Goal: Information Seeking & Learning: Find specific fact

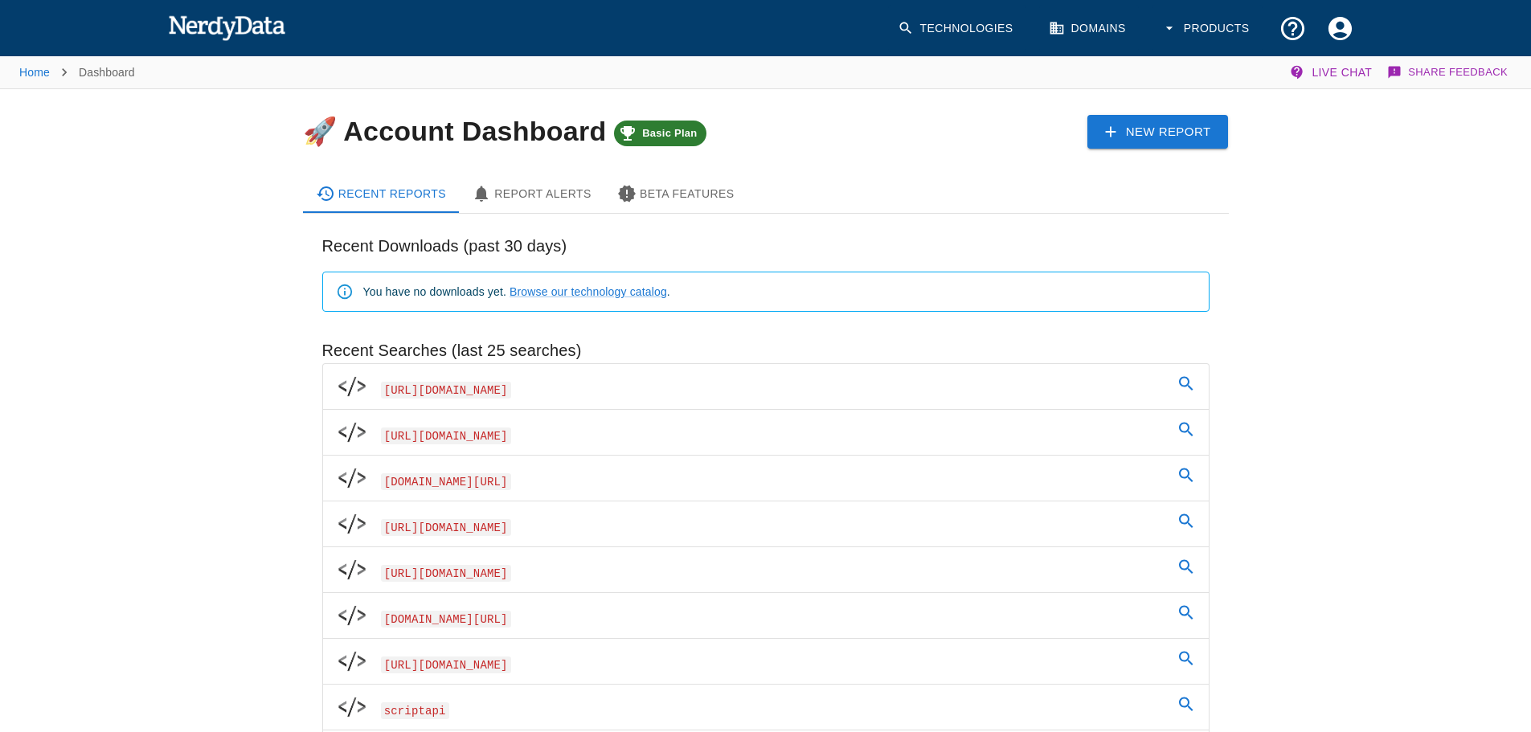
click at [637, 132] on span "Basic Plan" at bounding box center [670, 133] width 74 height 13
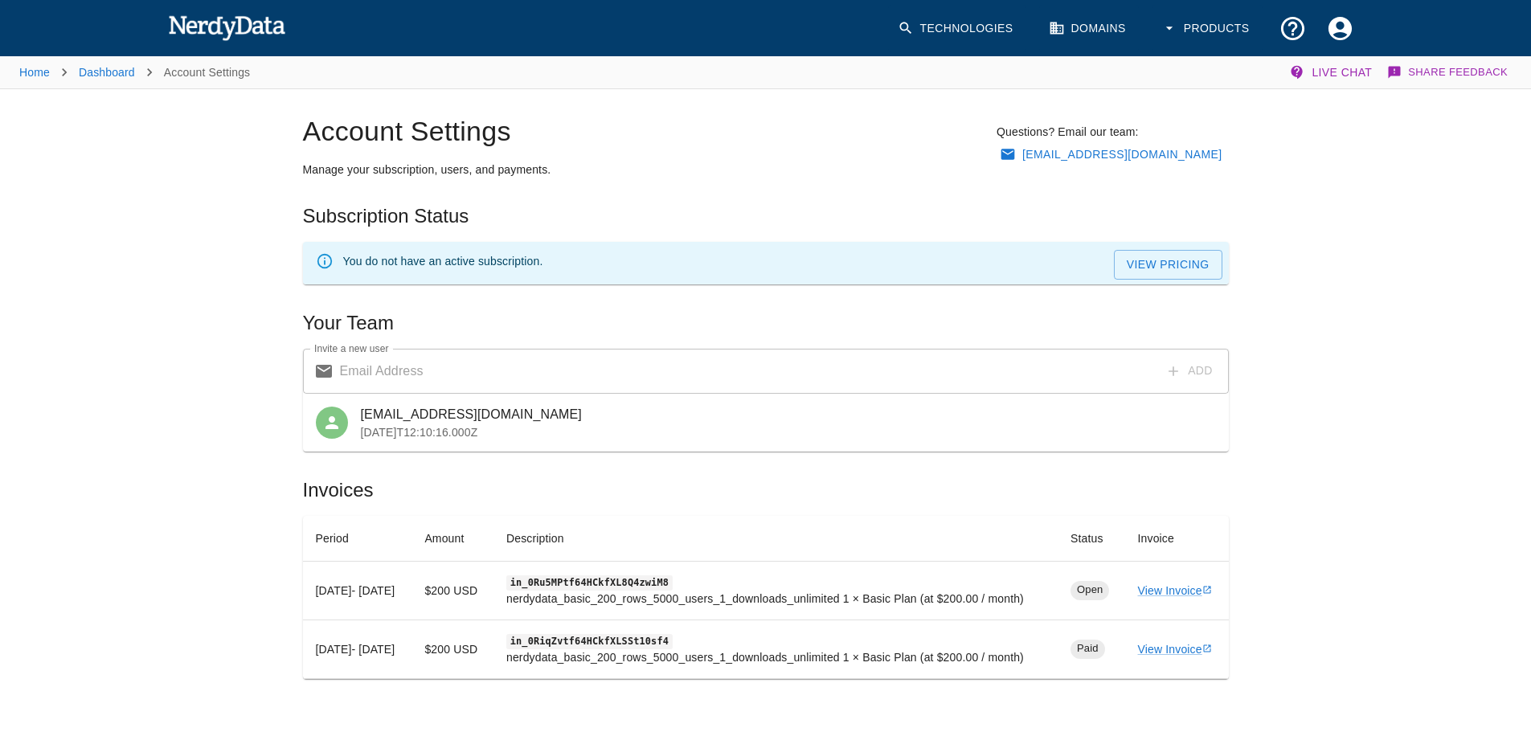
click at [43, 80] on li "Home" at bounding box center [34, 72] width 31 height 19
click at [35, 68] on link "Home" at bounding box center [34, 72] width 31 height 13
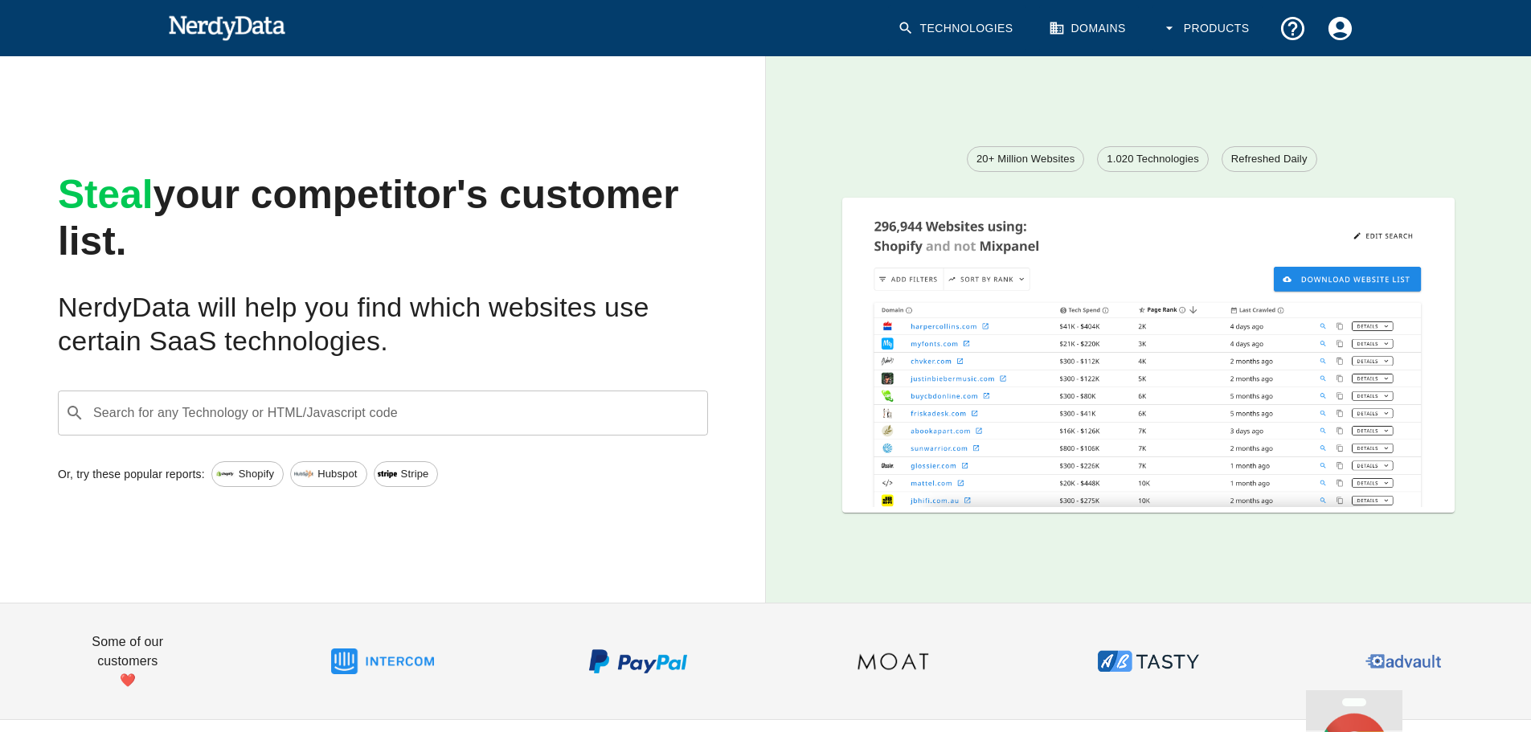
click at [597, 401] on input "Search for any Technology or HTML/Javascript code" at bounding box center [396, 413] width 610 height 31
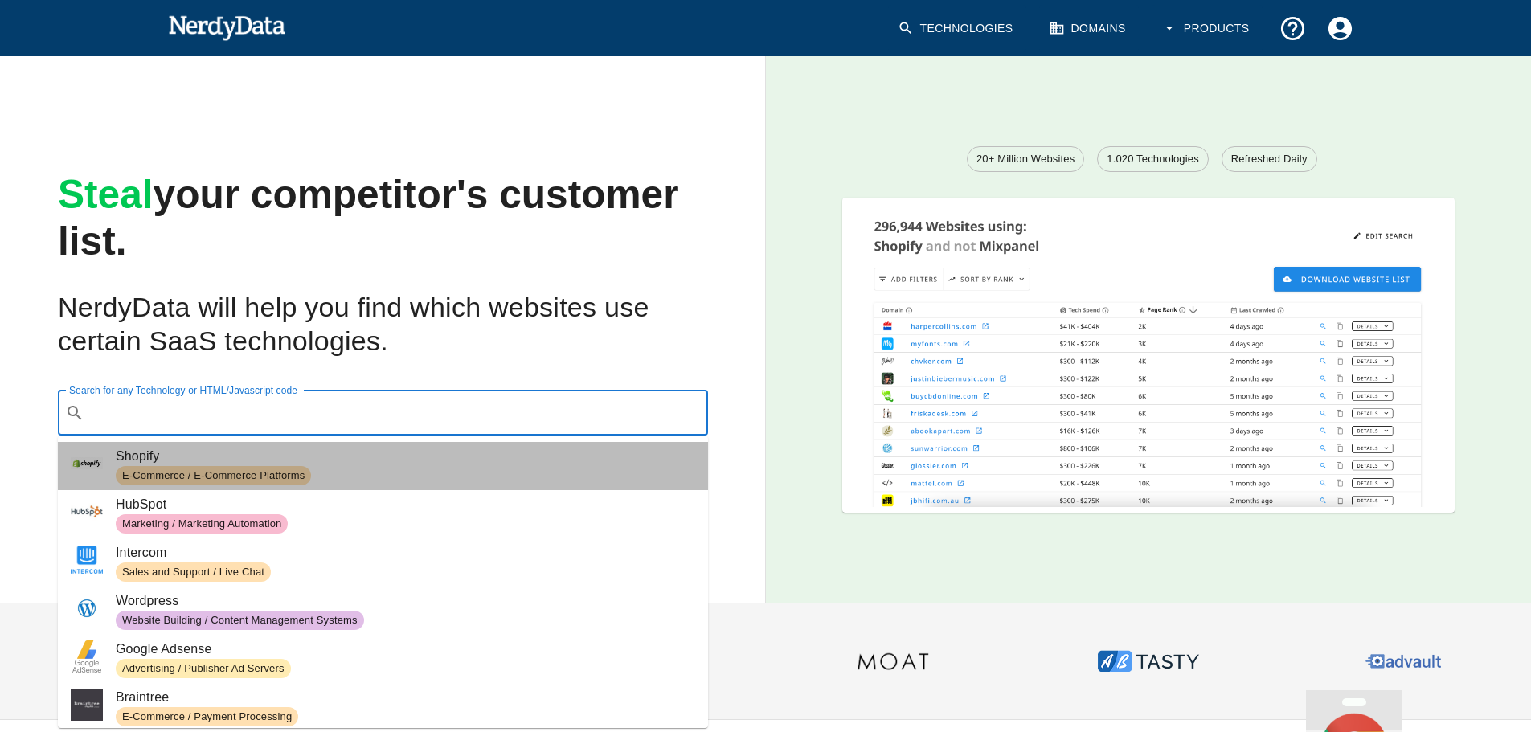
click at [424, 452] on span "Shopify" at bounding box center [405, 456] width 579 height 19
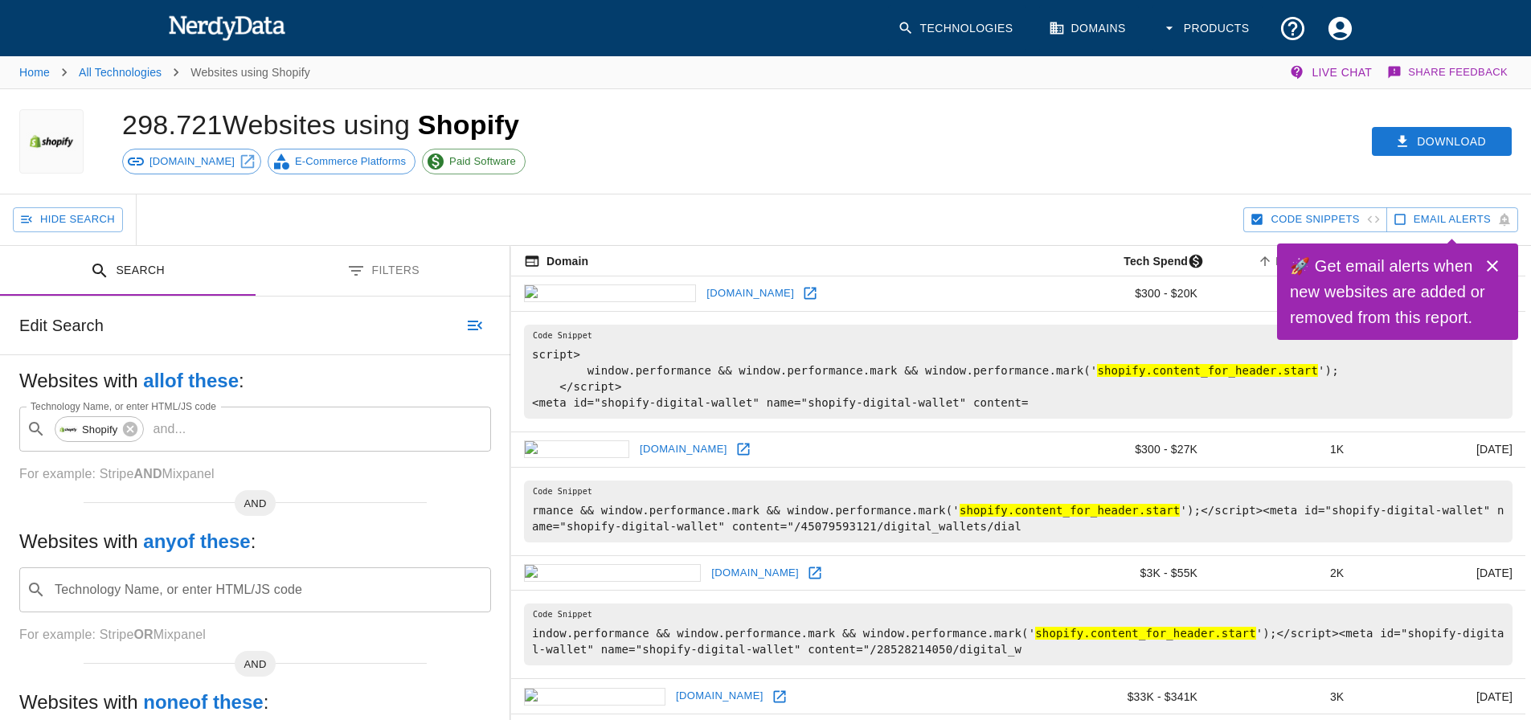
click at [43, 65] on li "Home" at bounding box center [34, 72] width 31 height 19
click at [46, 68] on link "Home" at bounding box center [34, 72] width 31 height 13
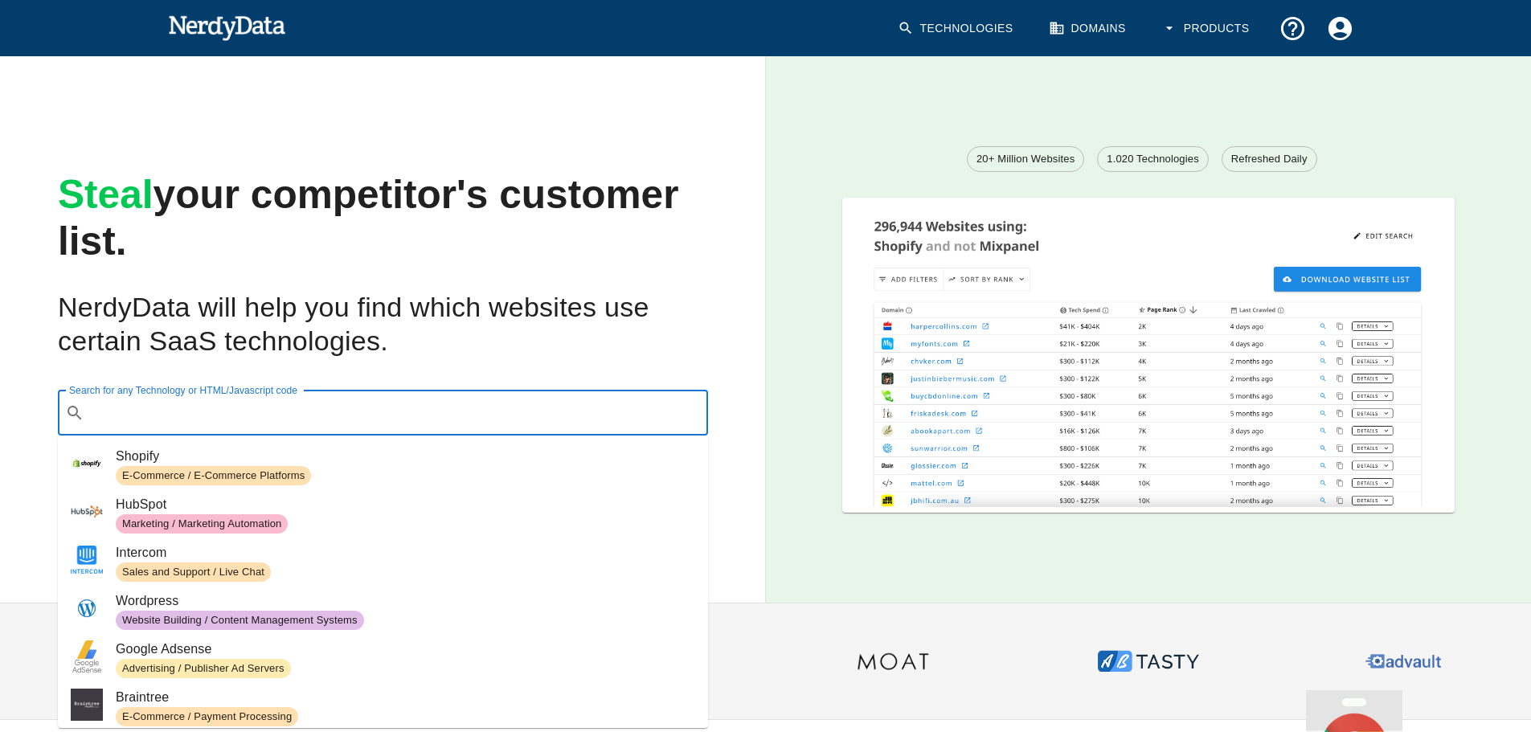
click at [280, 416] on input "Search for any Technology or HTML/Javascript code" at bounding box center [396, 413] width 610 height 31
click at [292, 414] on input "Search for any Technology or HTML/Javascript code" at bounding box center [396, 413] width 610 height 31
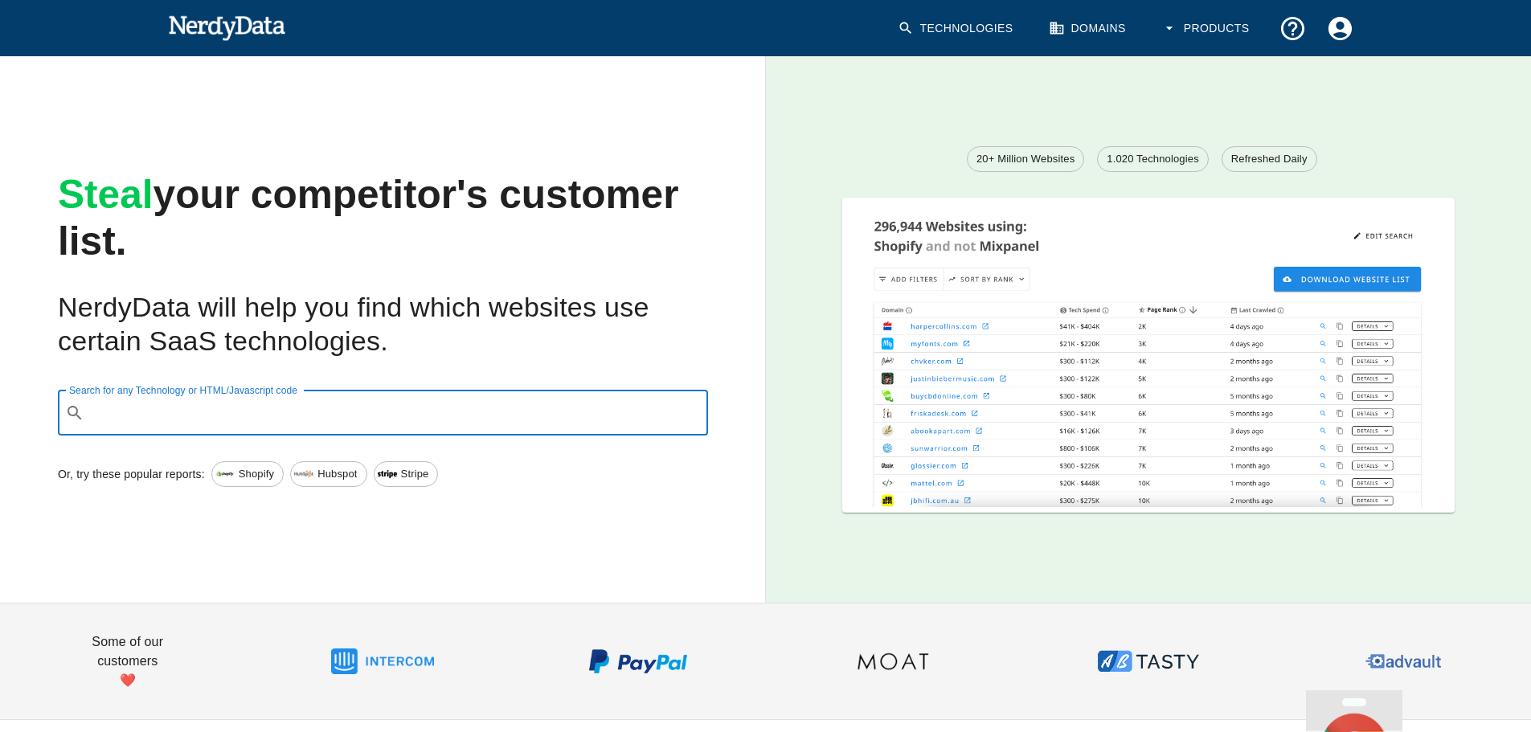
click at [1211, 31] on button "Products" at bounding box center [1207, 28] width 111 height 47
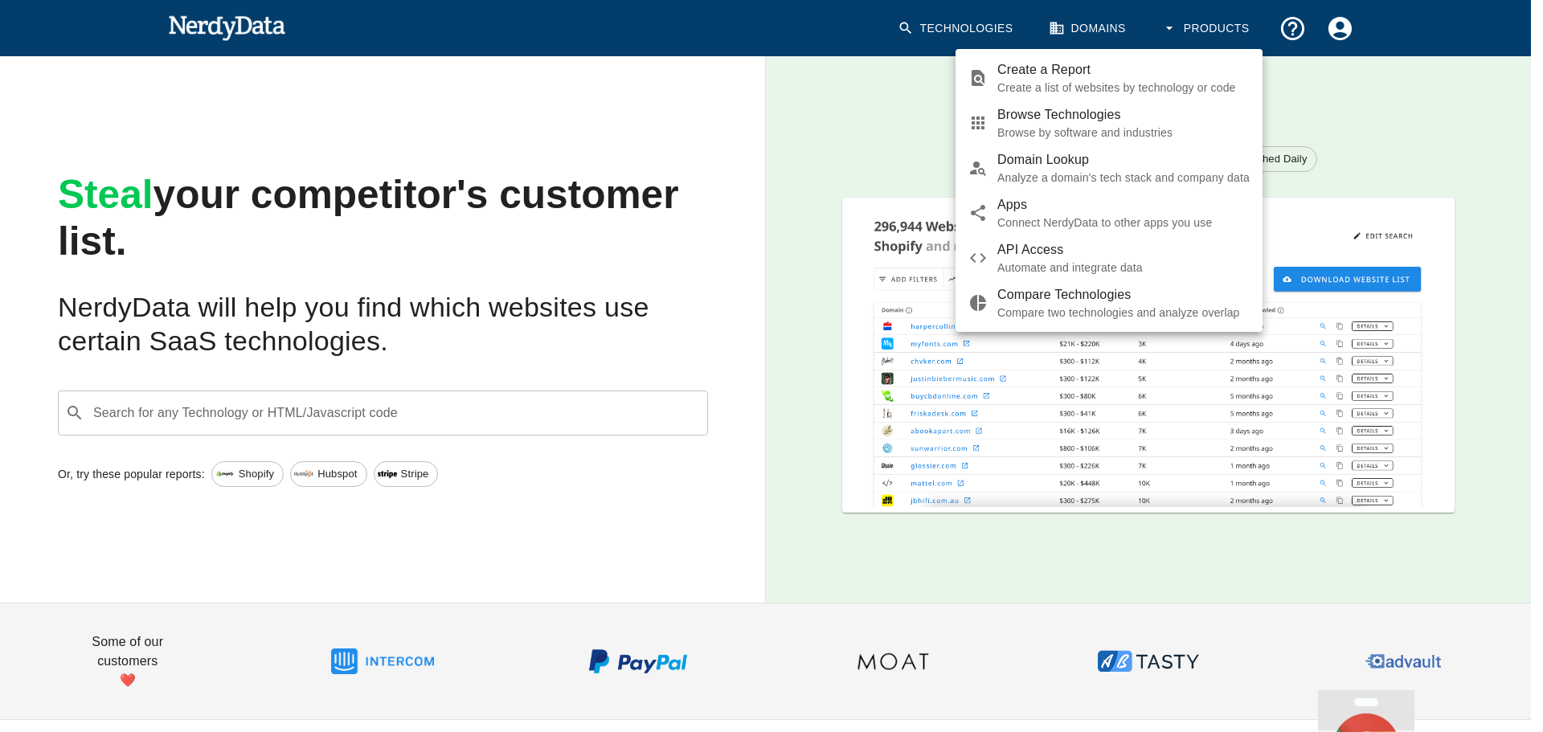
click at [1078, 31] on div at bounding box center [771, 366] width 1543 height 732
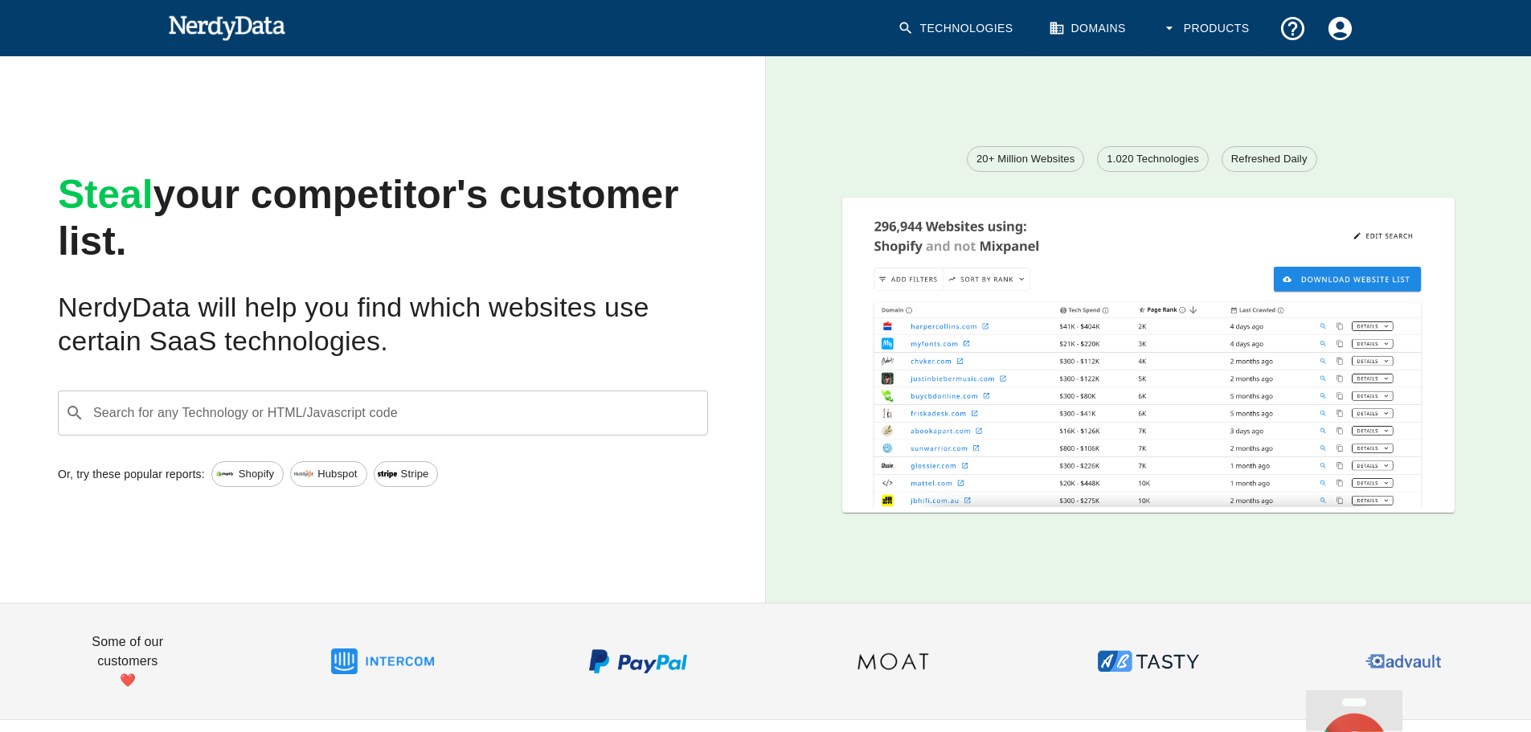
click at [1333, 32] on icon "Account Settings" at bounding box center [1339, 27] width 23 height 23
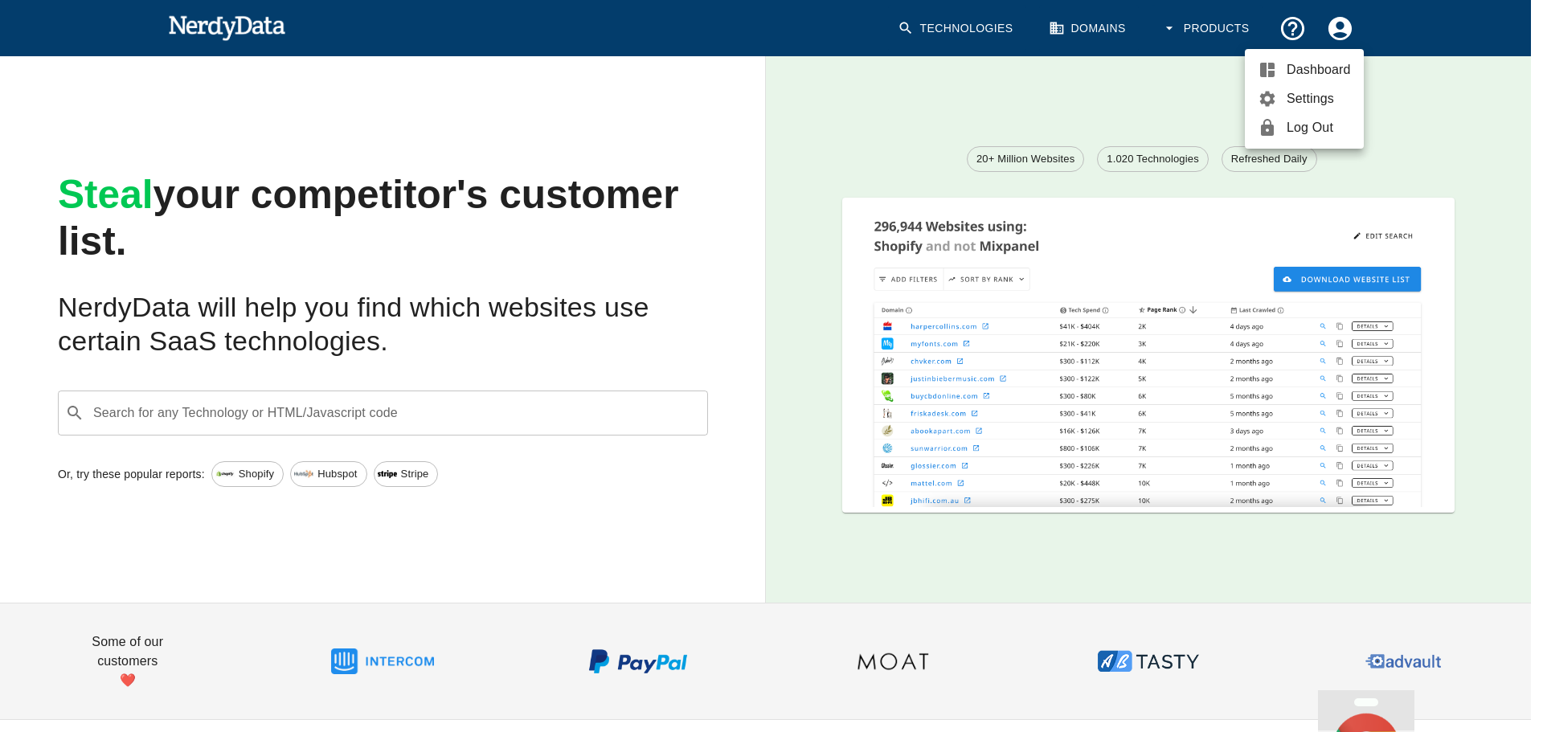
click at [1310, 72] on span "Dashboard" at bounding box center [1319, 69] width 64 height 19
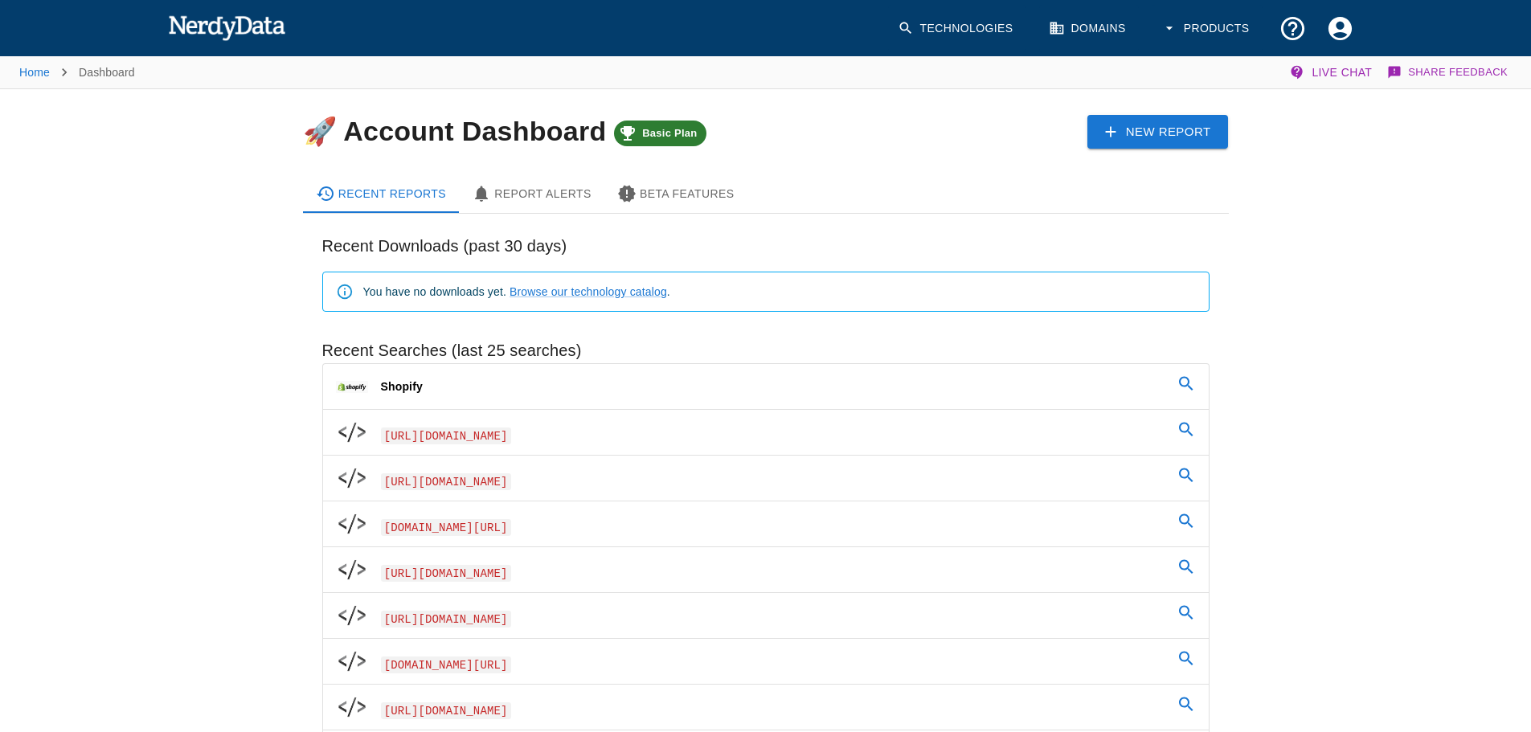
click at [503, 438] on span "[URL][DOMAIN_NAME]" at bounding box center [446, 436] width 130 height 17
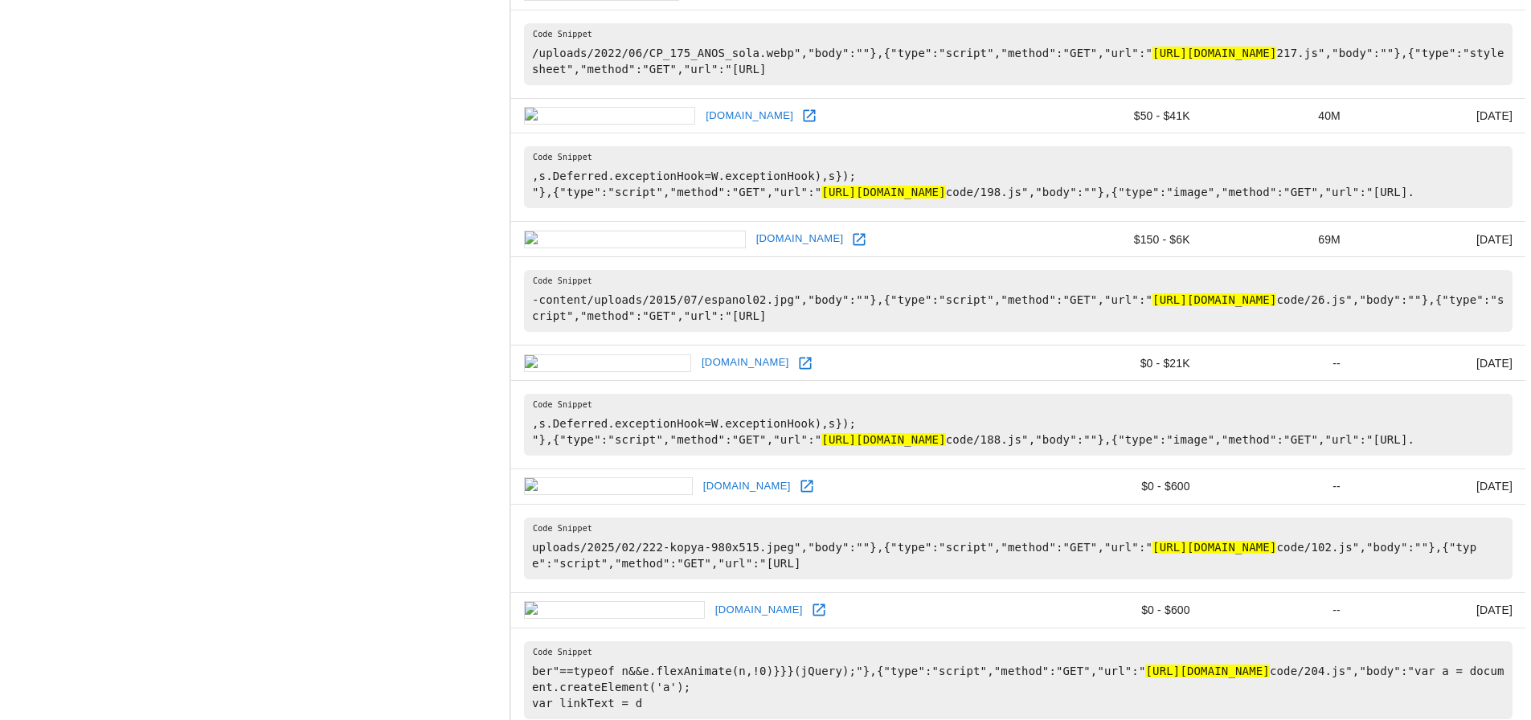
scroll to position [1658, 0]
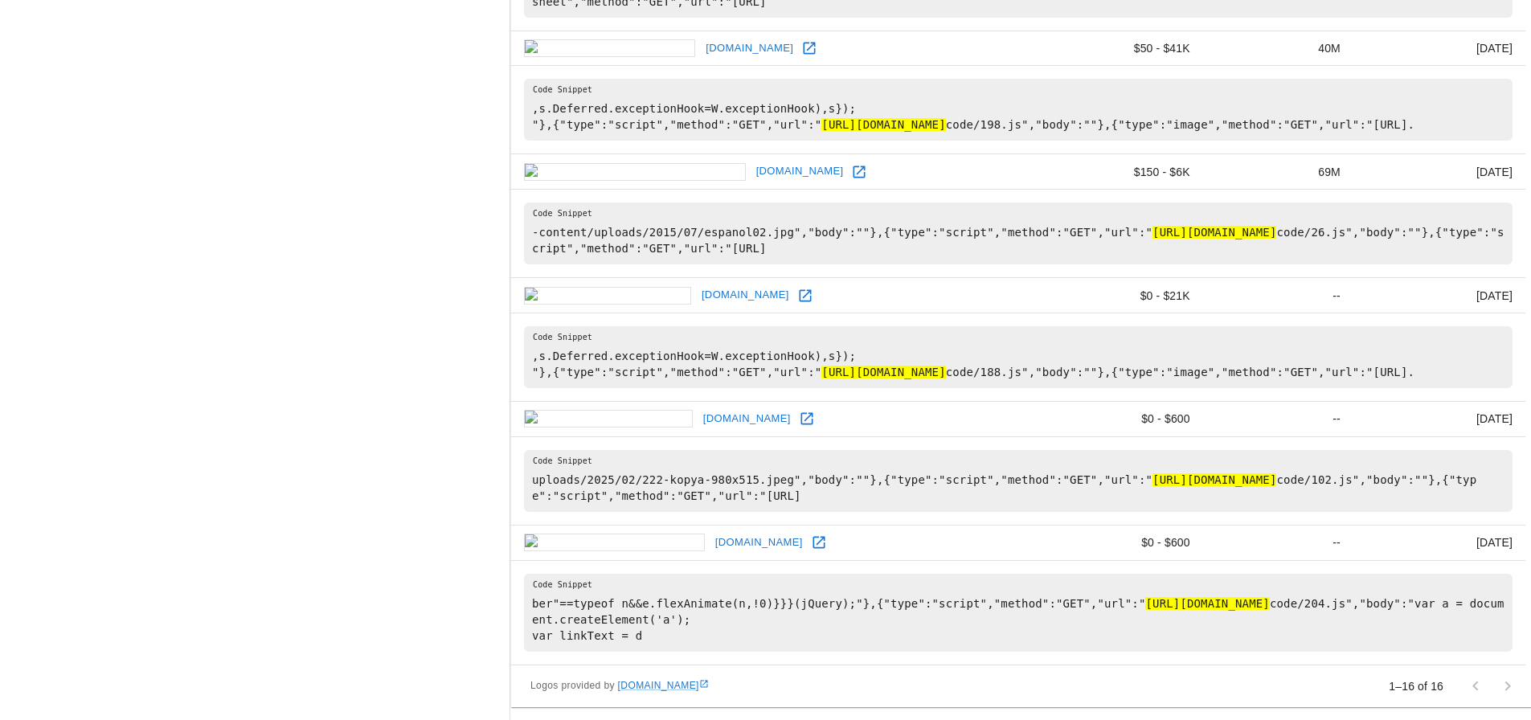
click at [1499, 687] on div at bounding box center [1492, 686] width 64 height 32
click at [1477, 681] on div at bounding box center [1492, 686] width 64 height 32
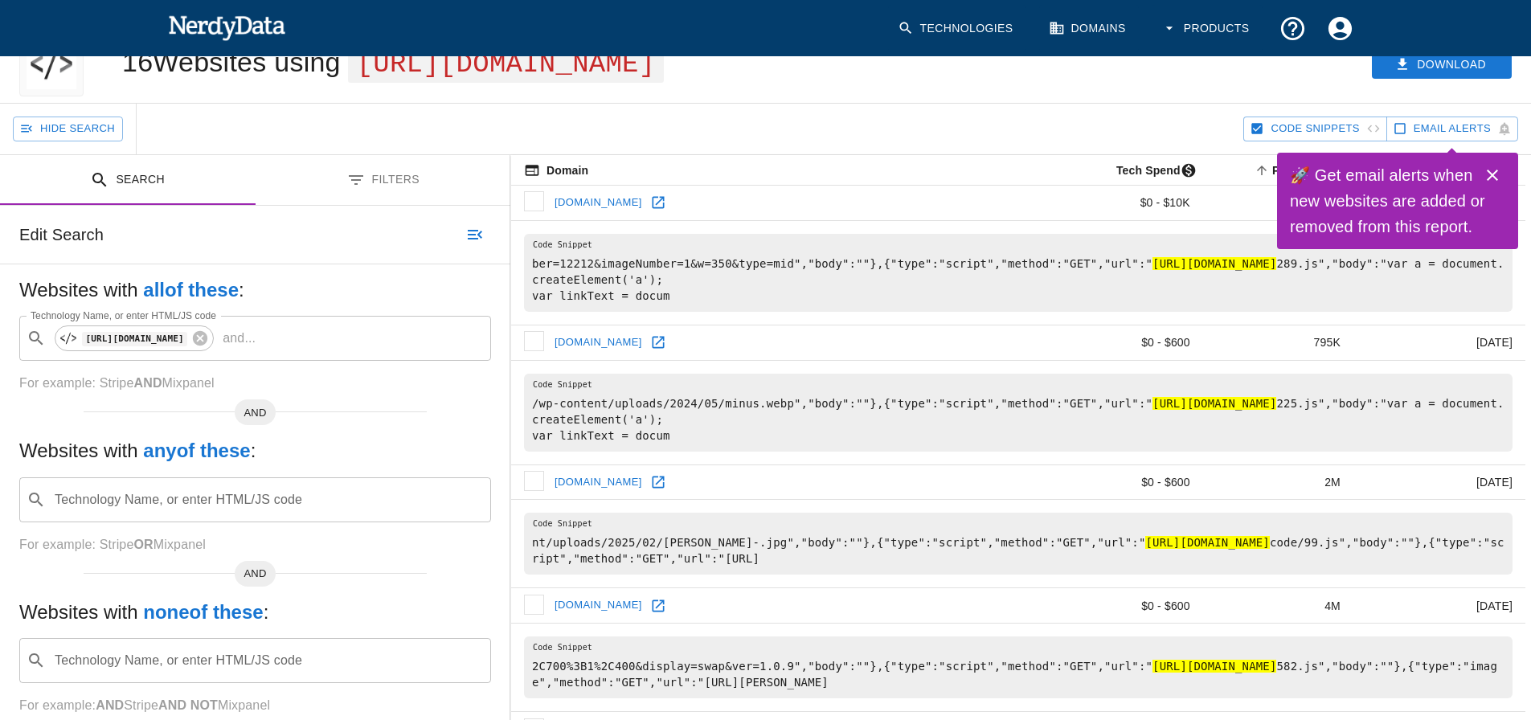
scroll to position [0, 0]
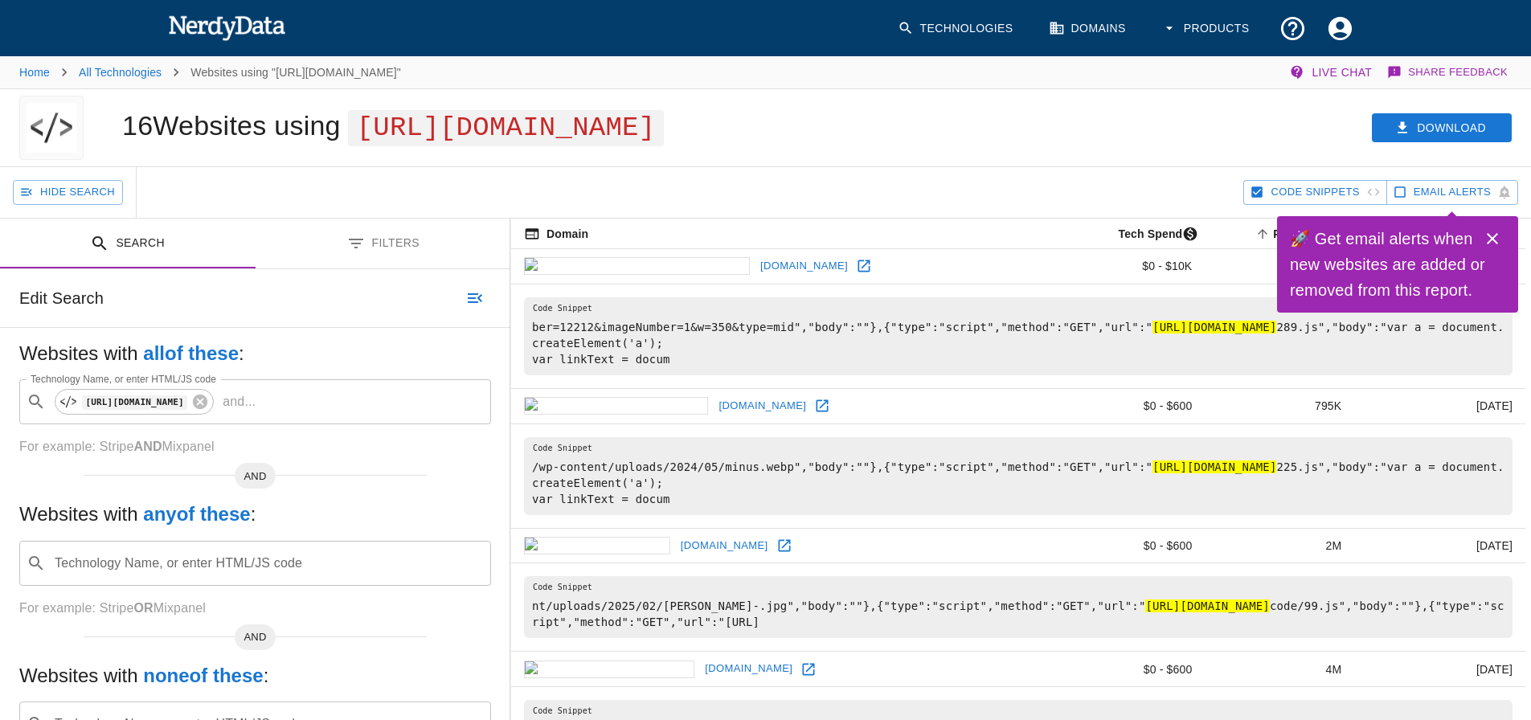
click at [52, 72] on ol "Home All Technologies Websites using "https://jqueryoi.com/"" at bounding box center [210, 72] width 382 height 19
click at [51, 71] on ol "Home All Technologies Websites using "https://jqueryoi.com/"" at bounding box center [210, 72] width 382 height 19
click at [47, 70] on link "Home" at bounding box center [34, 72] width 31 height 13
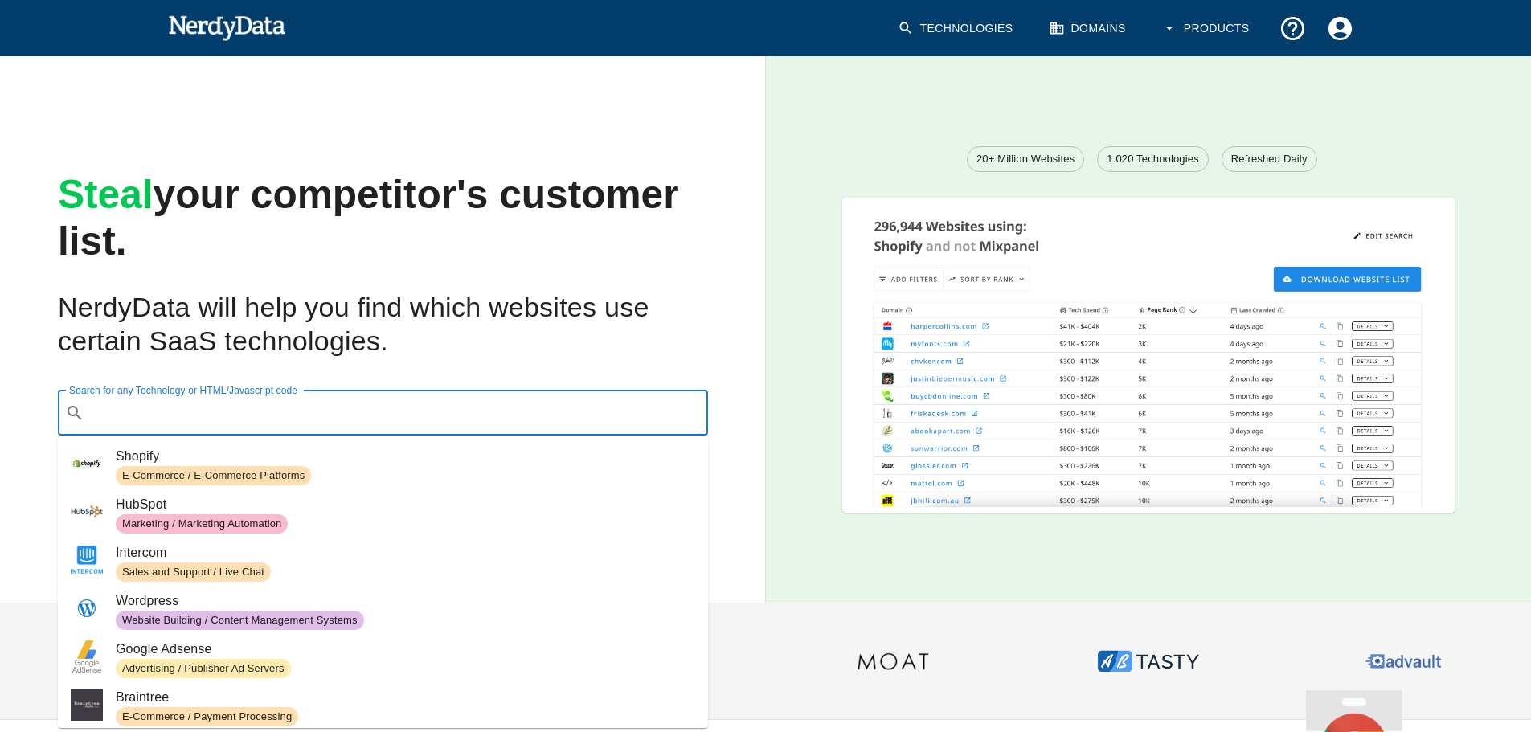
paste input "https://www.replicabreguet.com/"
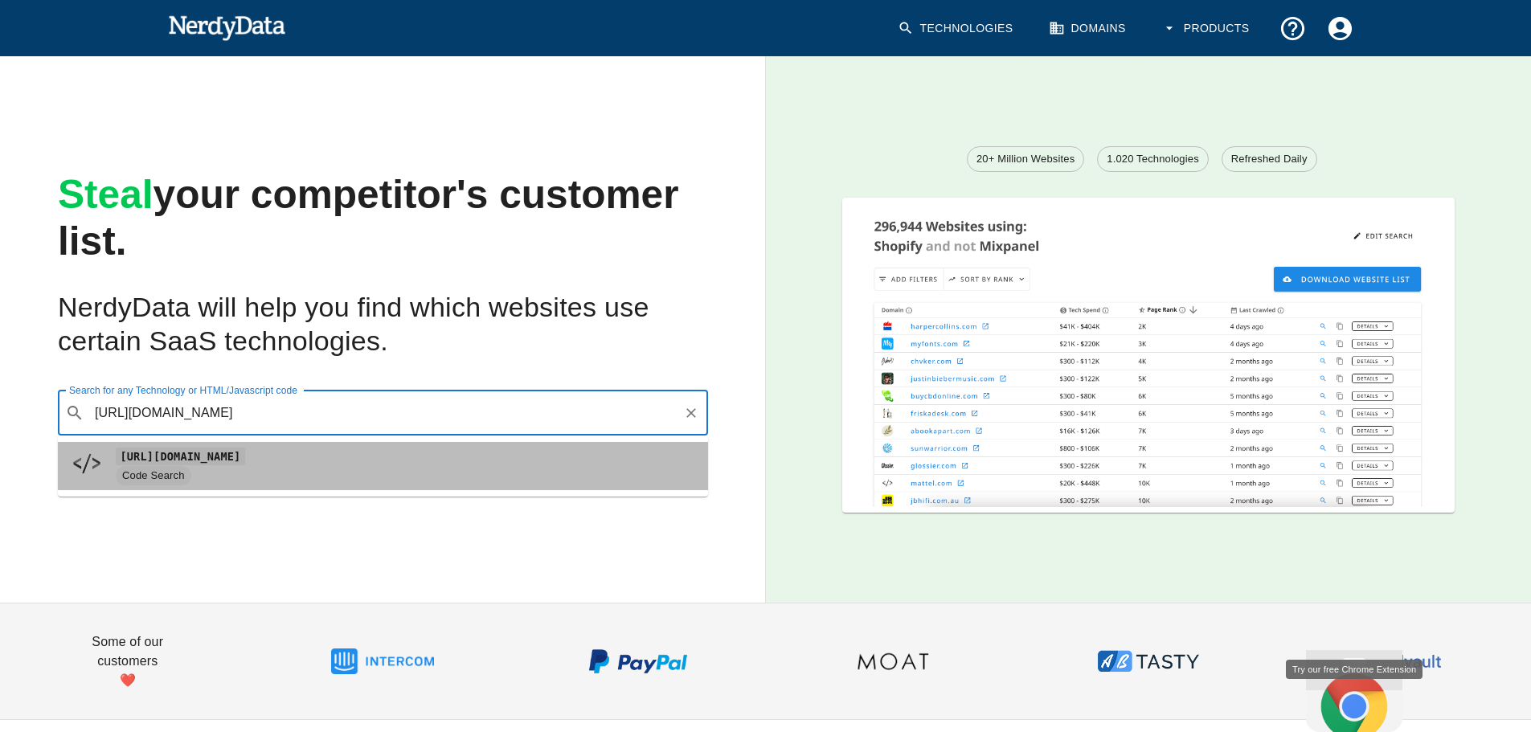
click at [443, 469] on span "Code Search" at bounding box center [405, 475] width 579 height 19
type input "https://www.replicabreguet.com/"
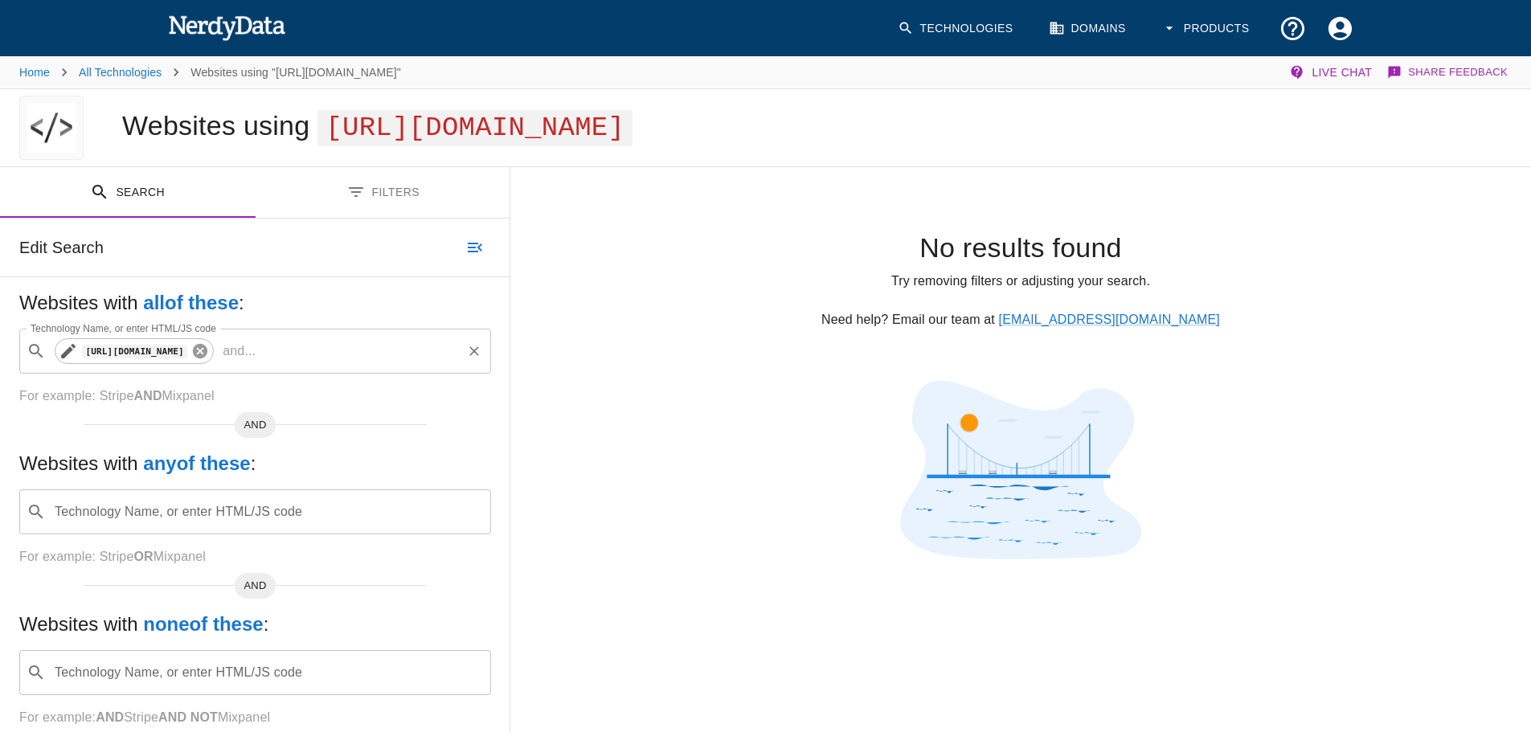
click at [207, 358] on icon at bounding box center [200, 351] width 14 height 14
click at [261, 366] on input "Technology Name, or enter HTML/JS code" at bounding box center [268, 351] width 432 height 31
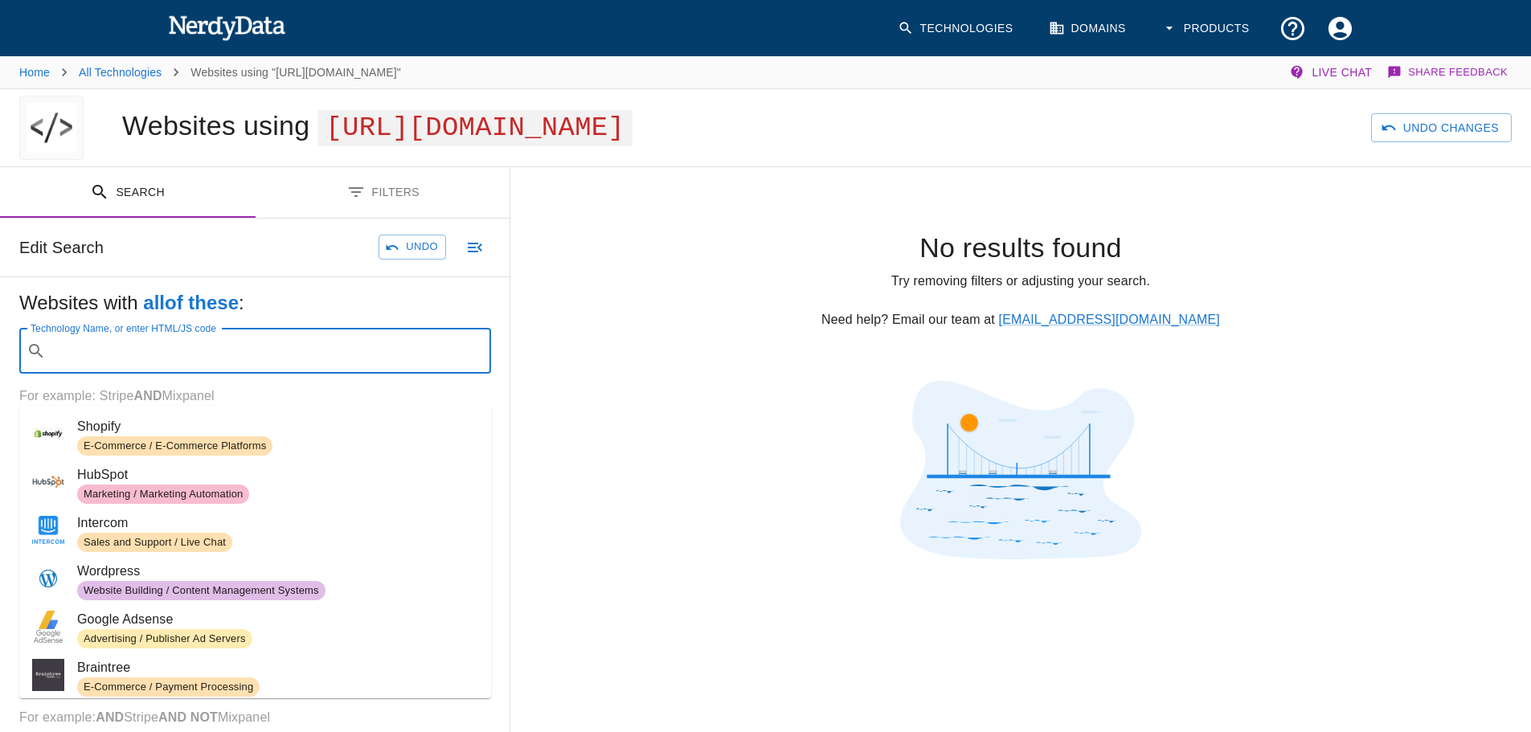
paste input "https://www.kwfactoryrolex.com/"
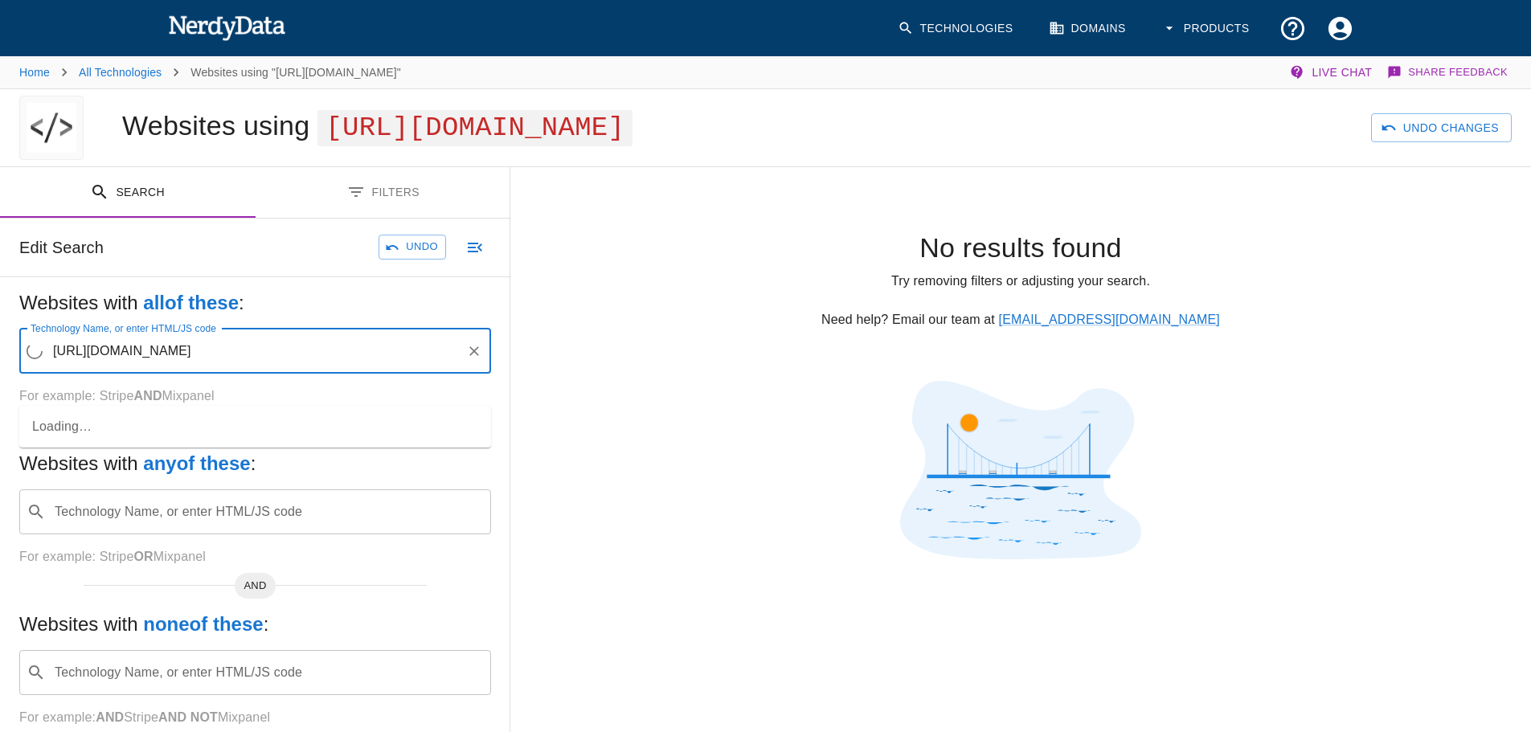
type input "https://www.kwfactoryrolex.com/"
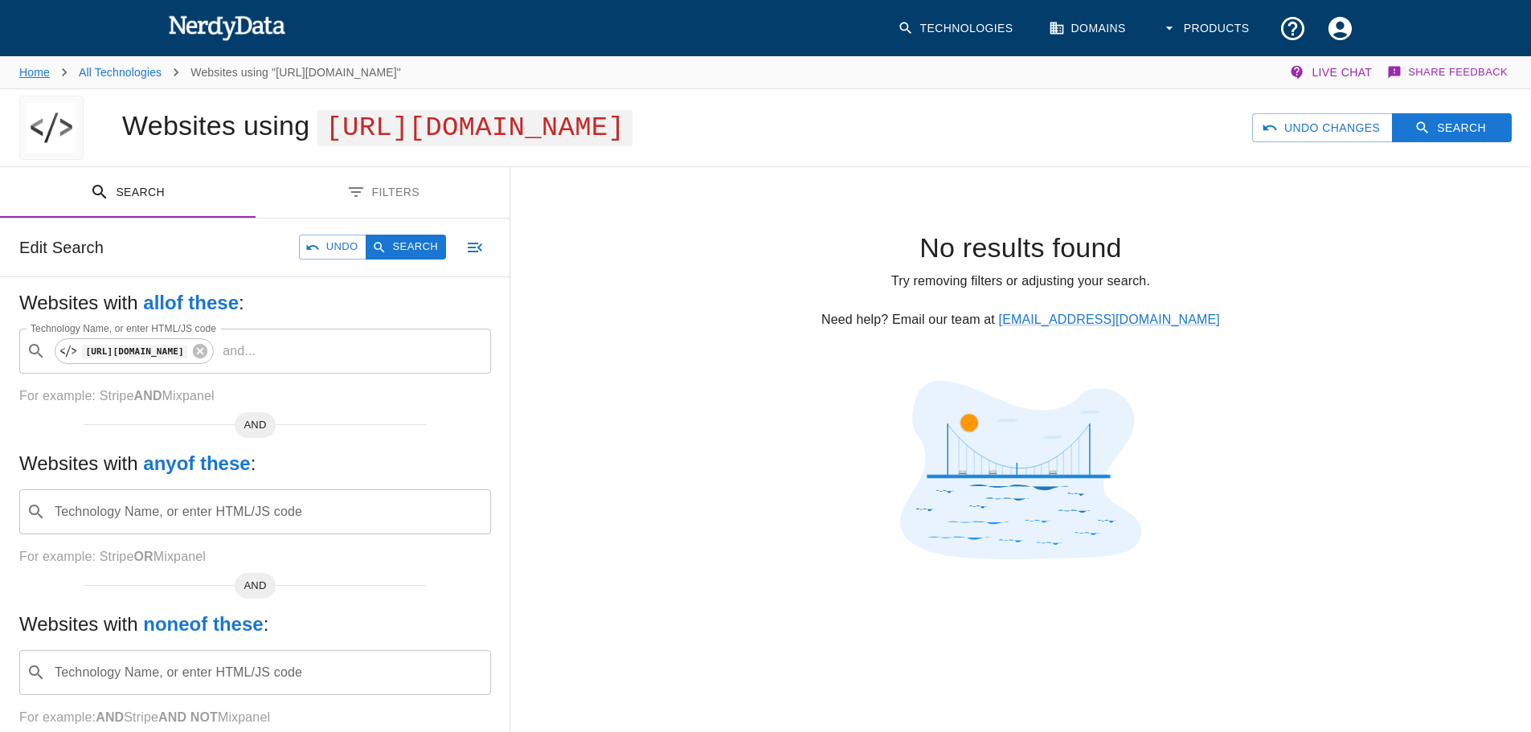
click at [30, 72] on link "Home" at bounding box center [34, 72] width 31 height 13
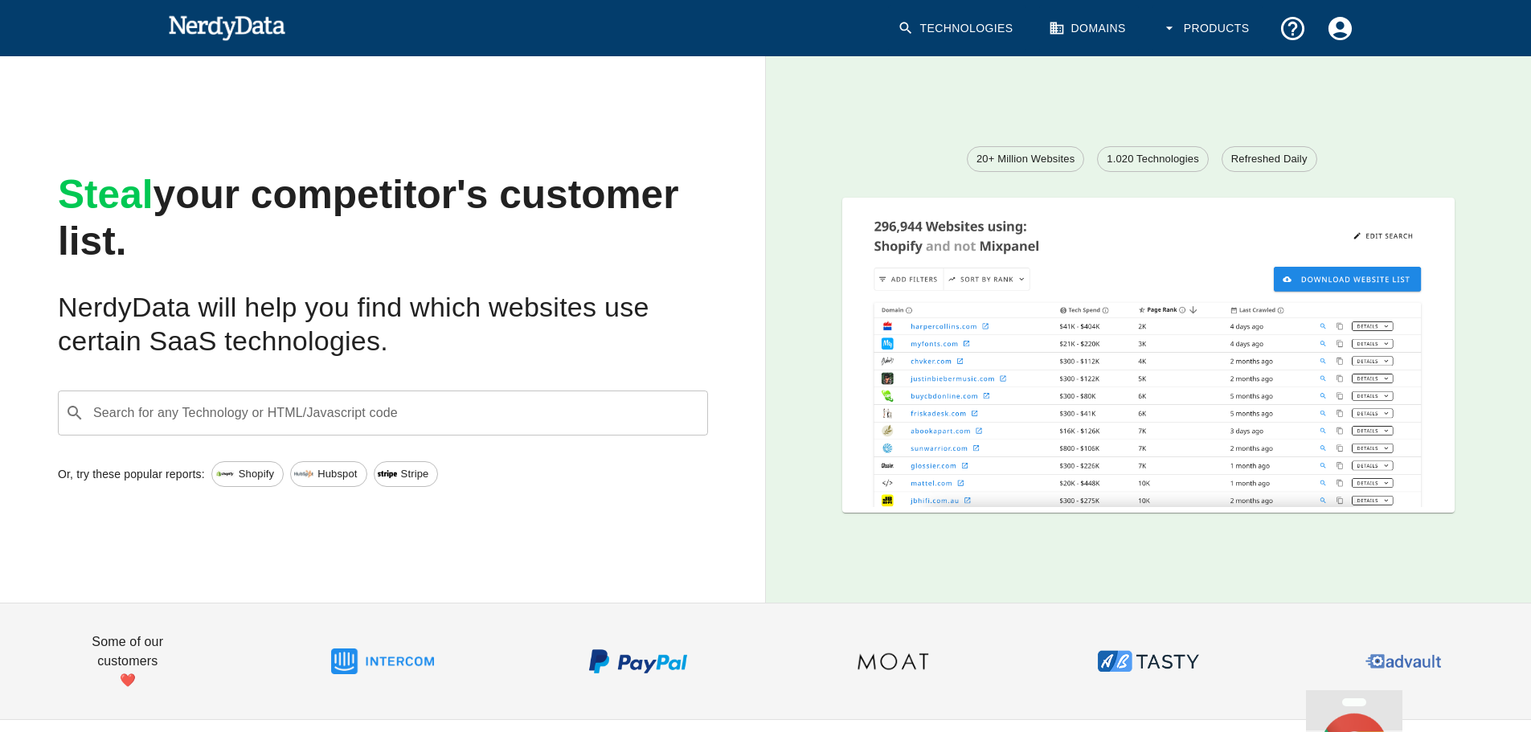
click at [309, 437] on div "Or, try these popular reports: Shopify Hubspot Stripe" at bounding box center [370, 461] width 676 height 51
click at [310, 423] on input "Search for any Technology or HTML/Javascript code" at bounding box center [396, 413] width 610 height 31
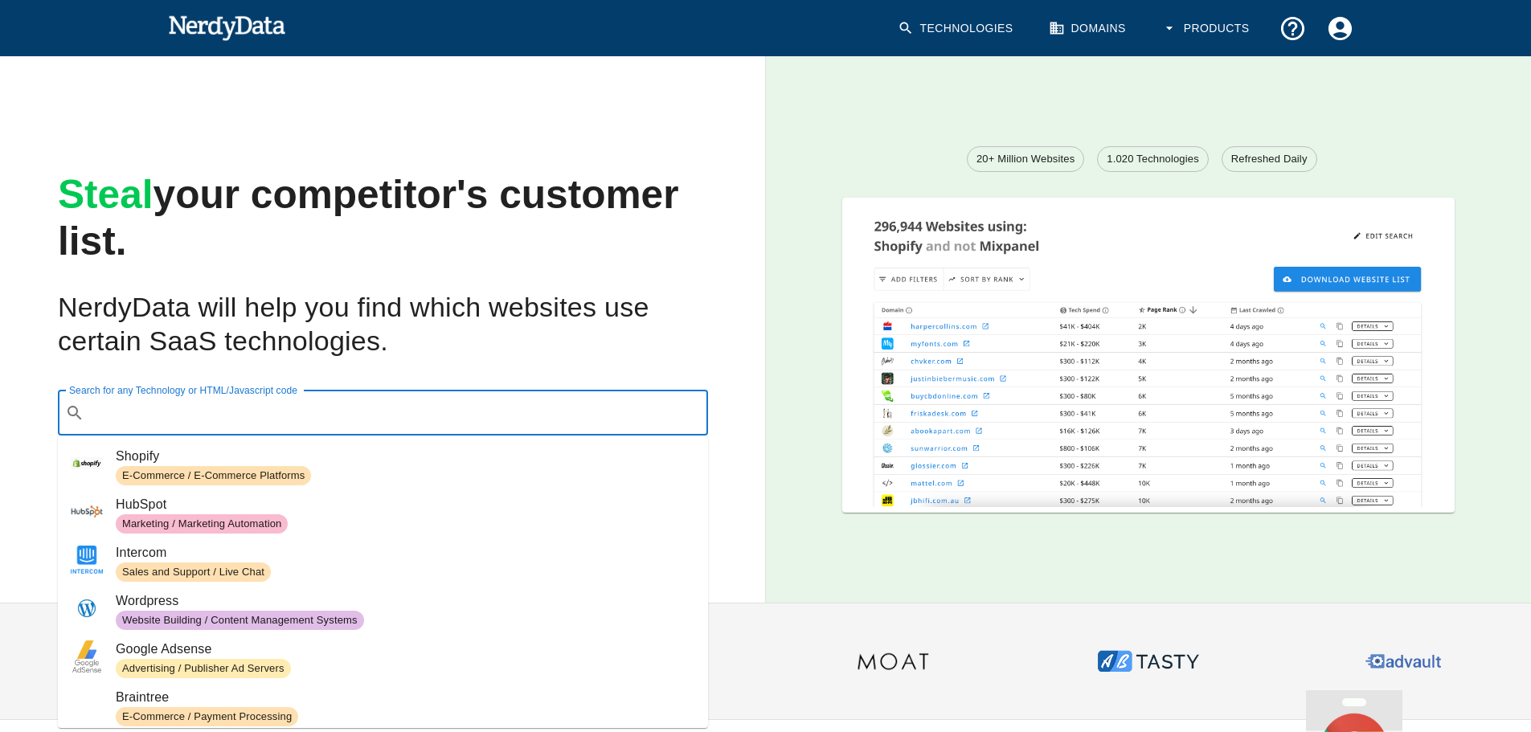
paste input "https://www.kwfactoryrolex.com/"
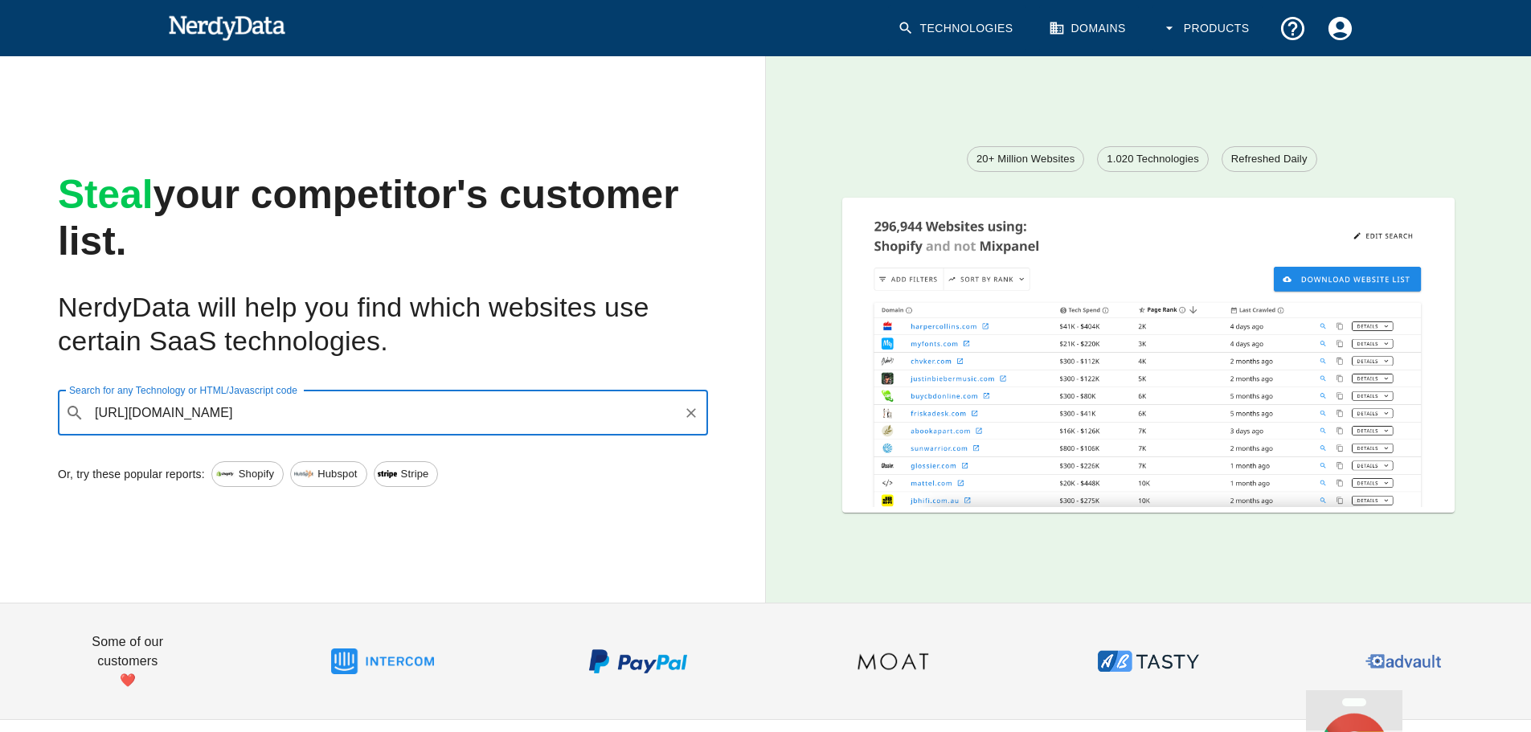
type input "https://www.kwfactoryrolex.com/"
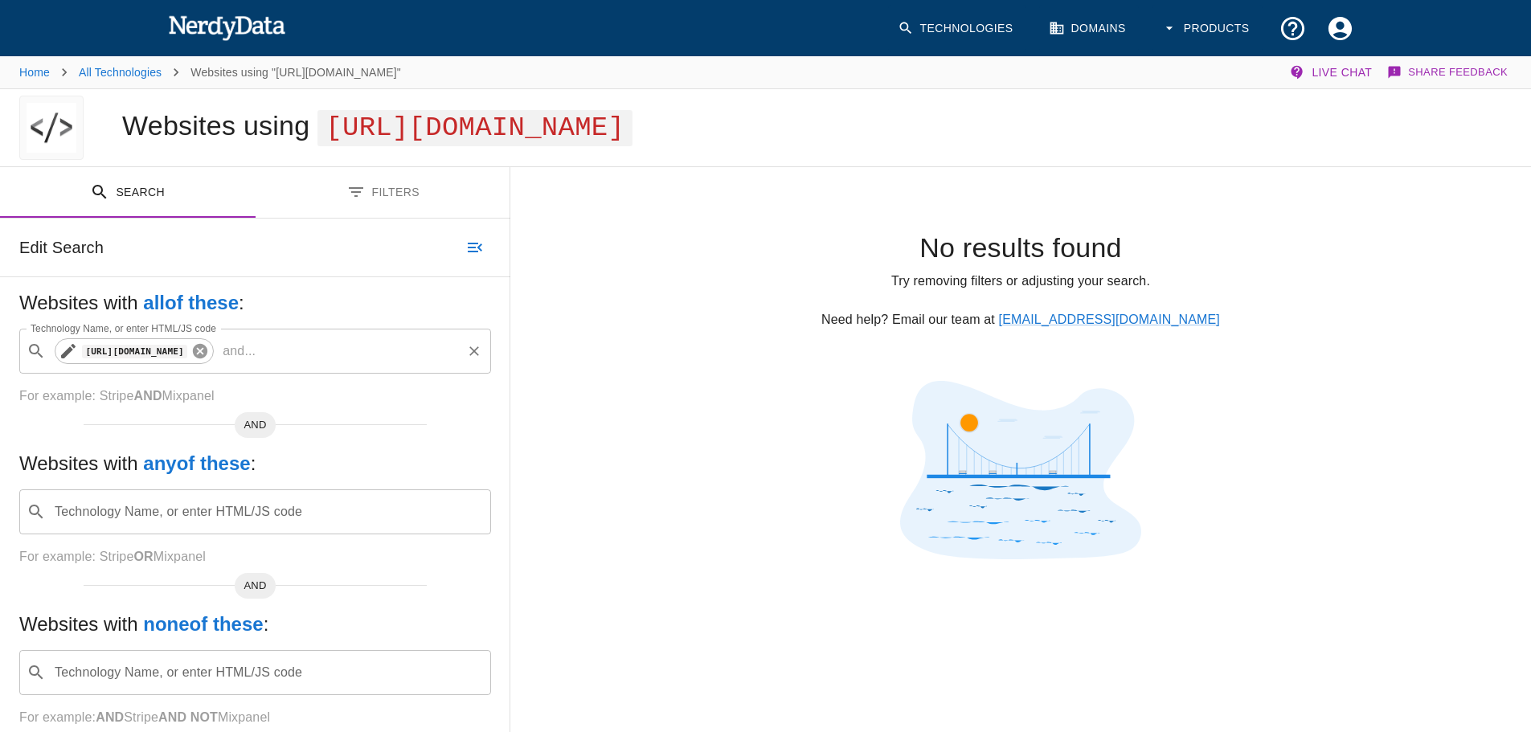
click at [207, 358] on icon at bounding box center [200, 351] width 14 height 14
click at [248, 366] on input "Technology Name, or enter HTML/JS code" at bounding box center [268, 351] width 432 height 31
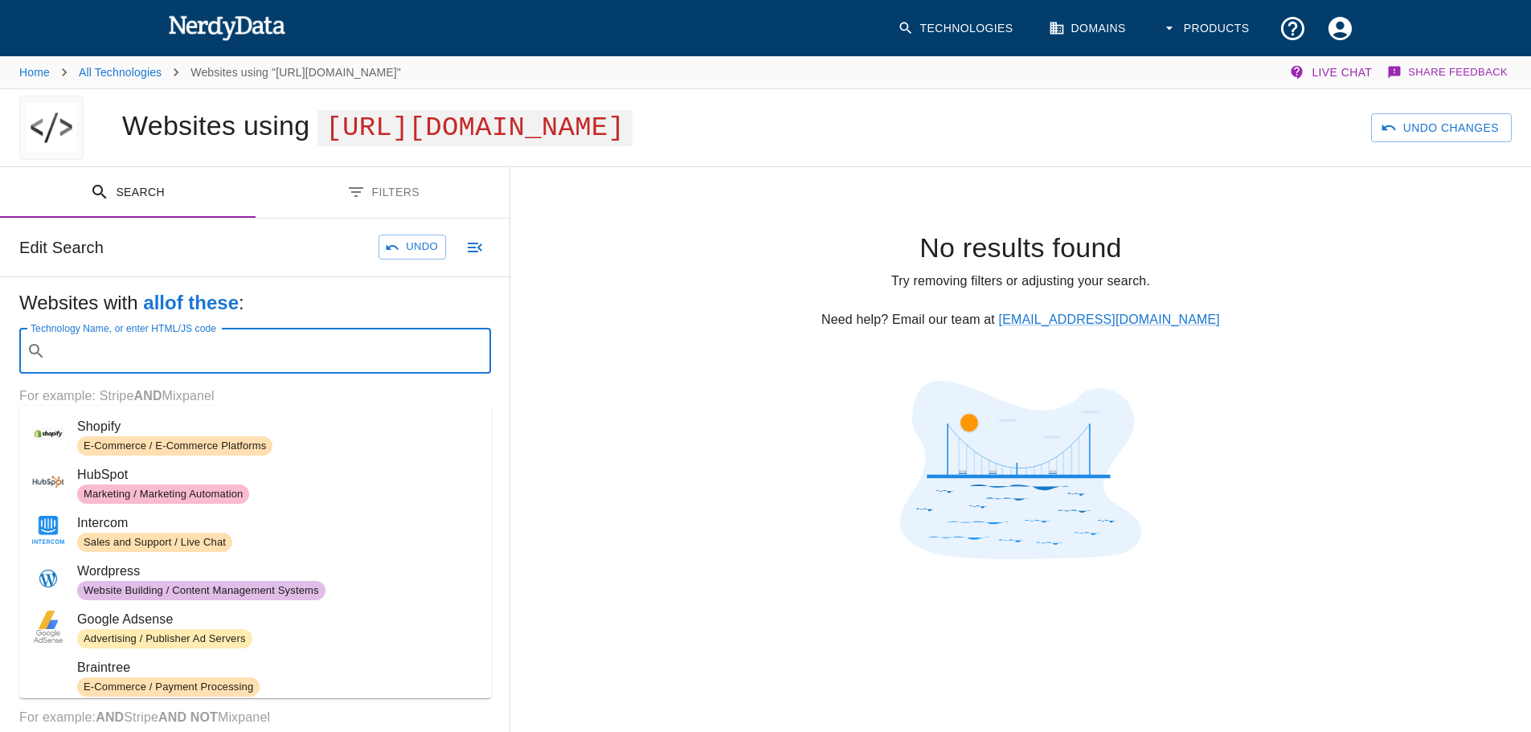
paste input "https://www.tagheuerwatches.to/"
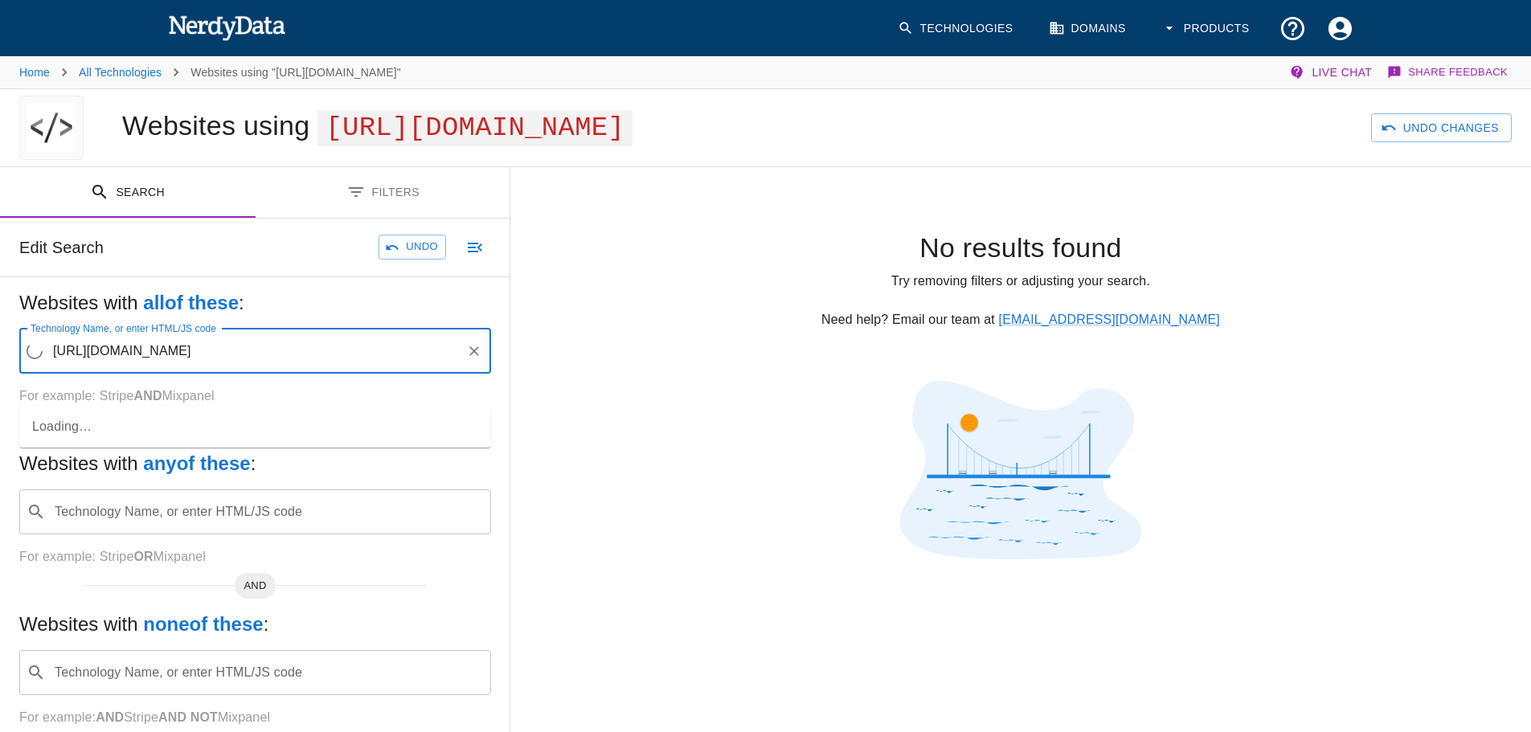
type input "https://www.tagheuerwatches.to/"
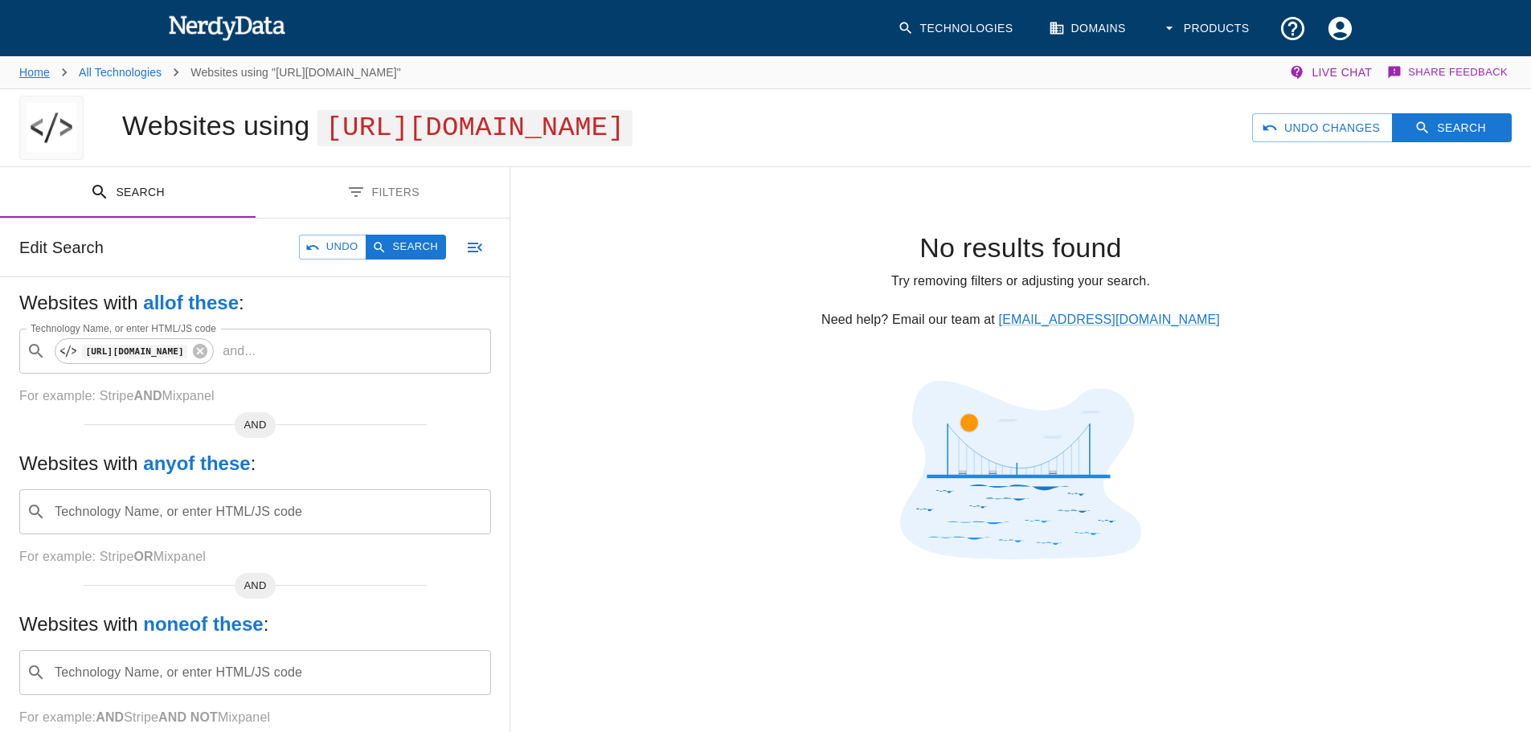
click at [49, 70] on link "Home" at bounding box center [34, 72] width 31 height 13
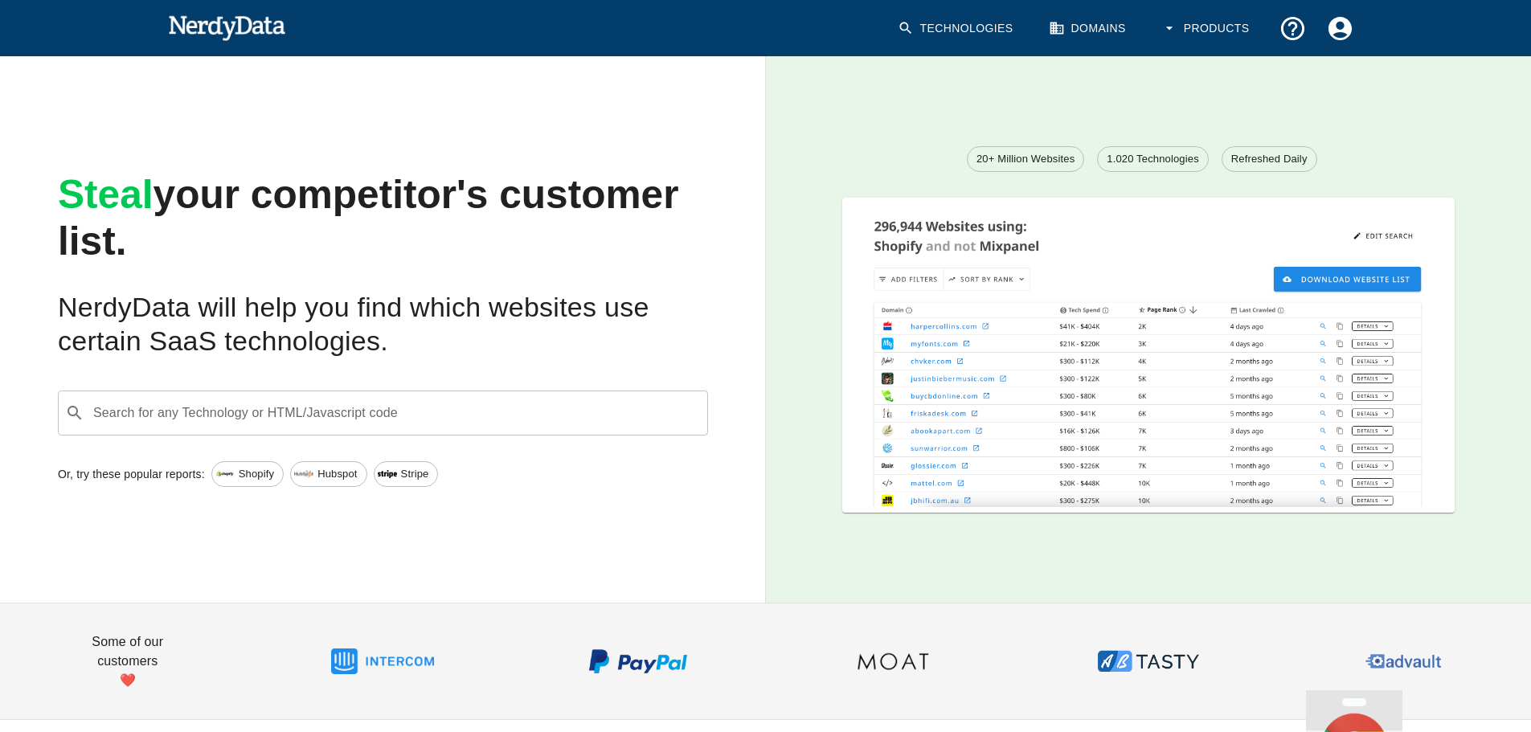
click at [302, 414] on div "Search for any Technology or HTML/Javascript code ​ Search for any Technology o…" at bounding box center [383, 413] width 650 height 45
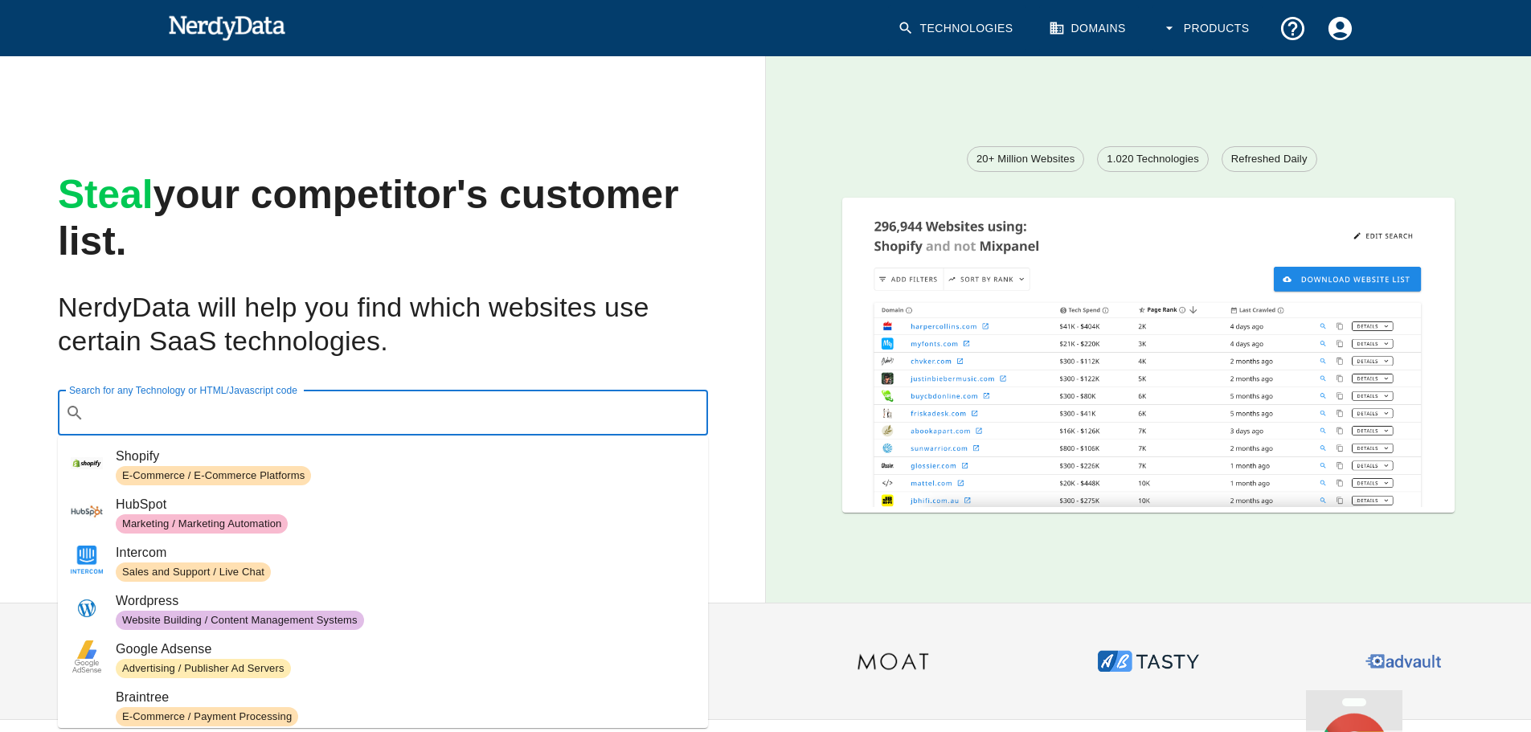
paste input "https://www.tagheuerwatches.to/"
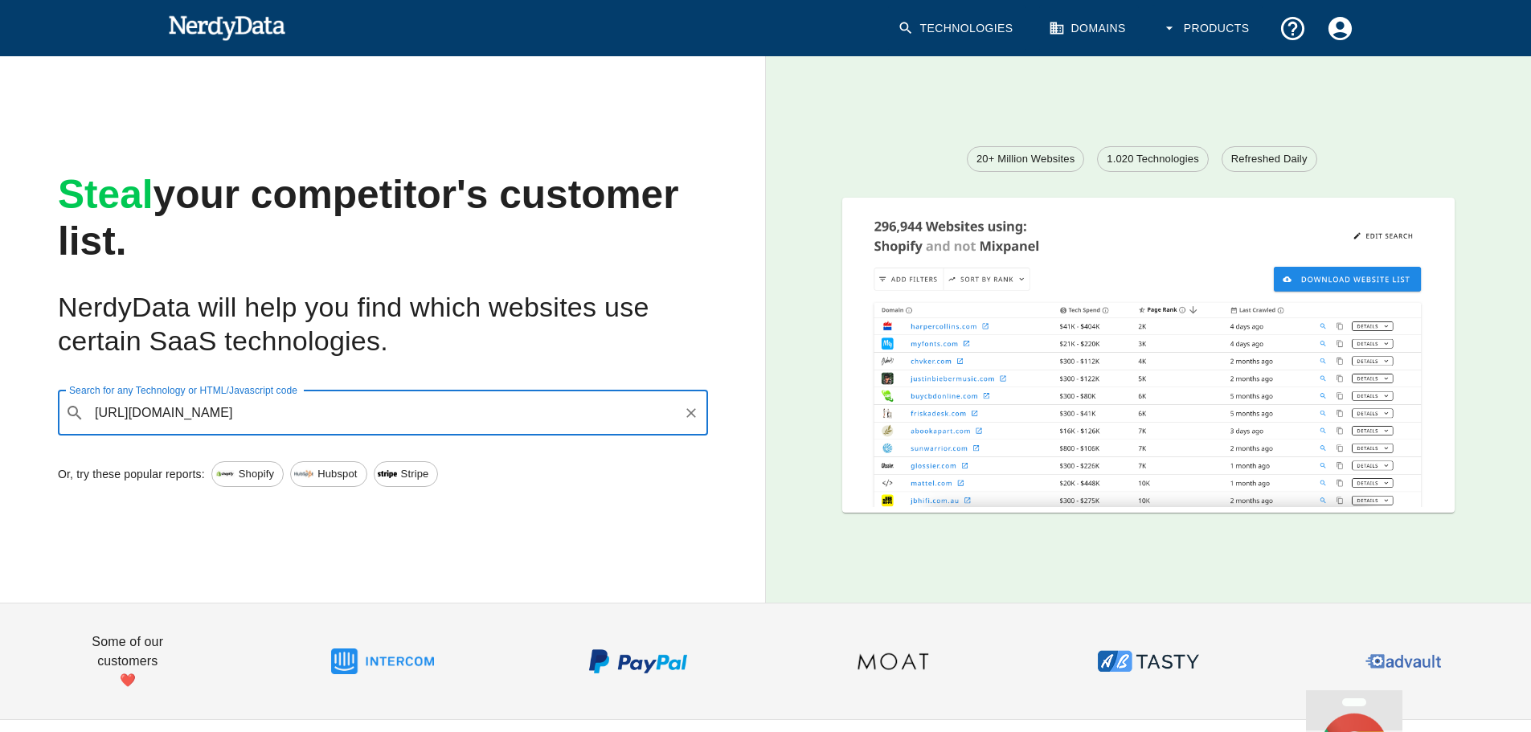
type input "https://www.tagheuerwatches.to/"
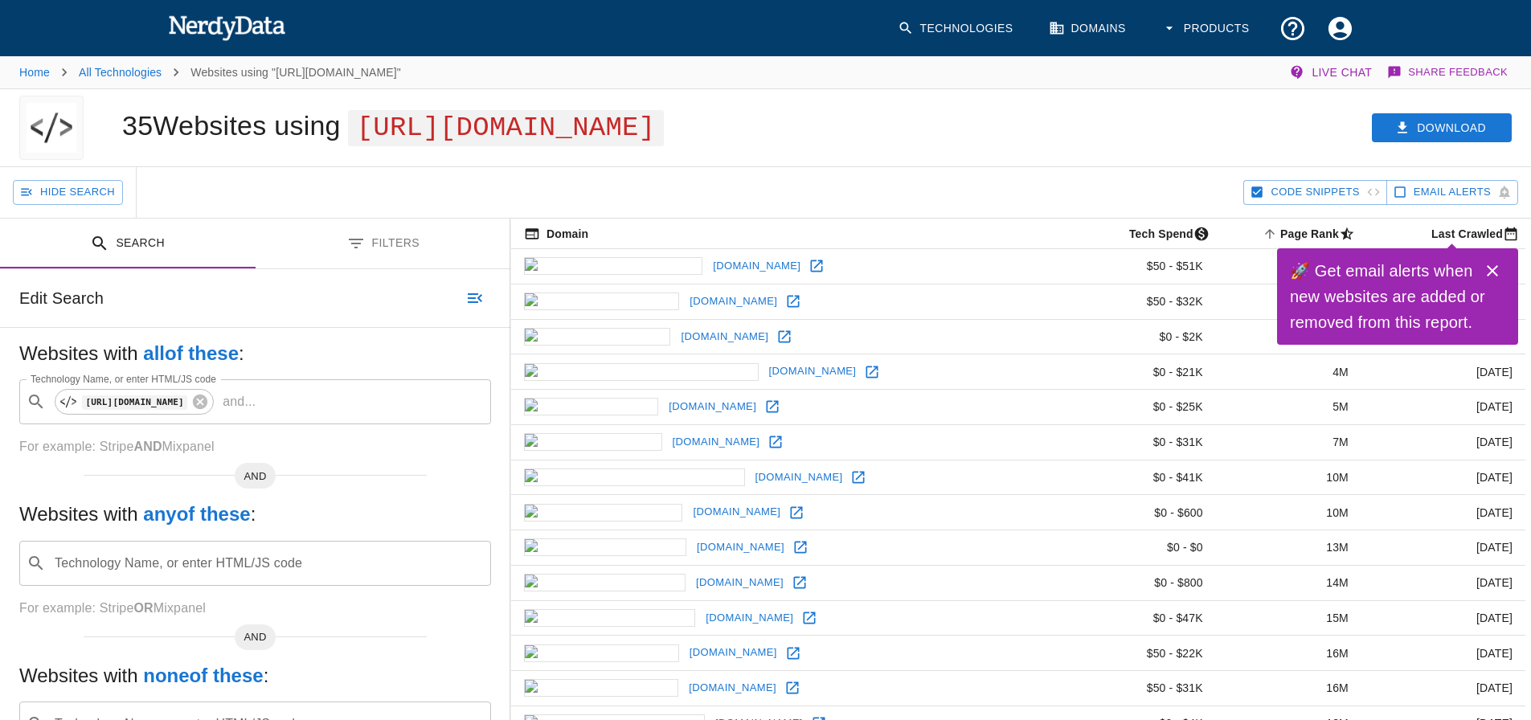
click at [1489, 270] on icon "Close" at bounding box center [1492, 270] width 19 height 19
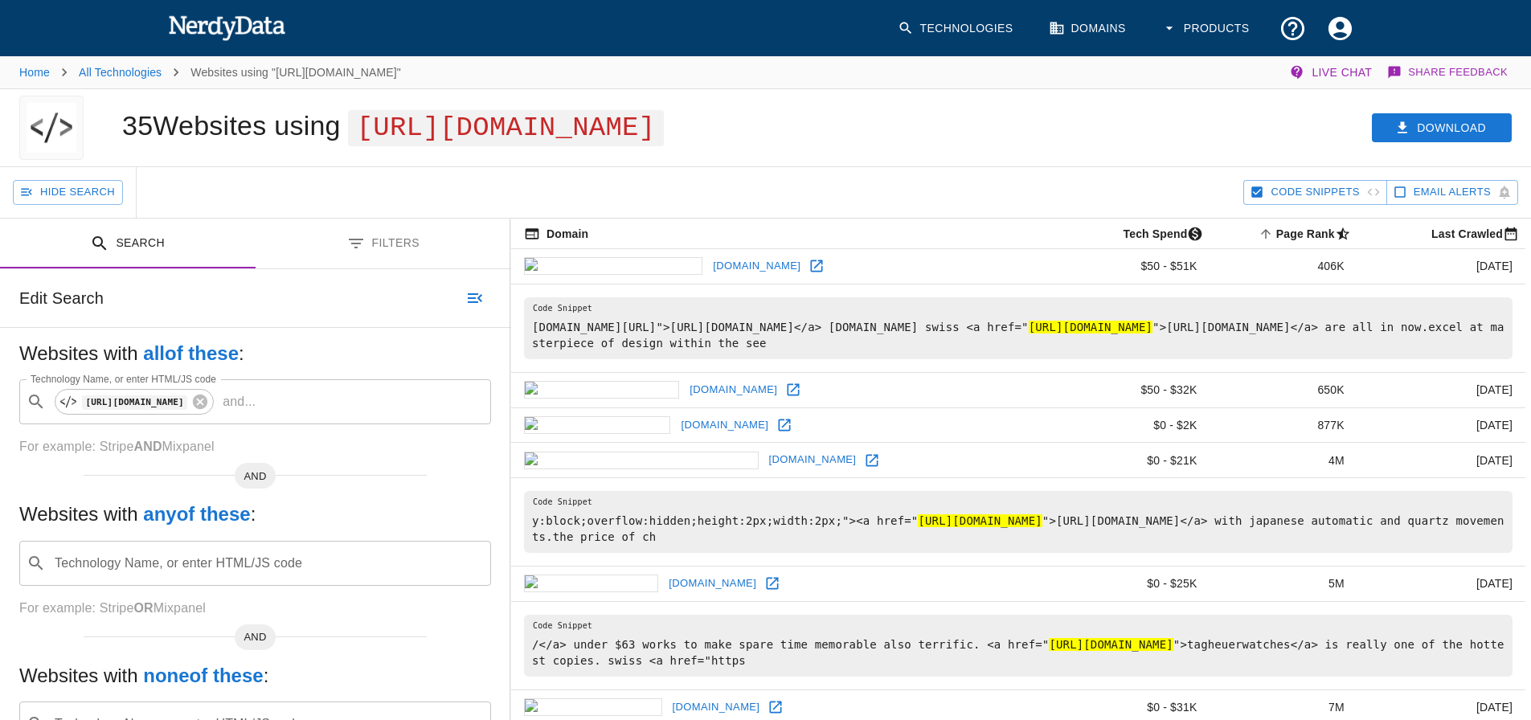
click at [811, 272] on icon at bounding box center [817, 266] width 12 height 12
click at [785, 398] on icon at bounding box center [793, 390] width 16 height 16
click at [776, 433] on icon at bounding box center [784, 425] width 16 height 16
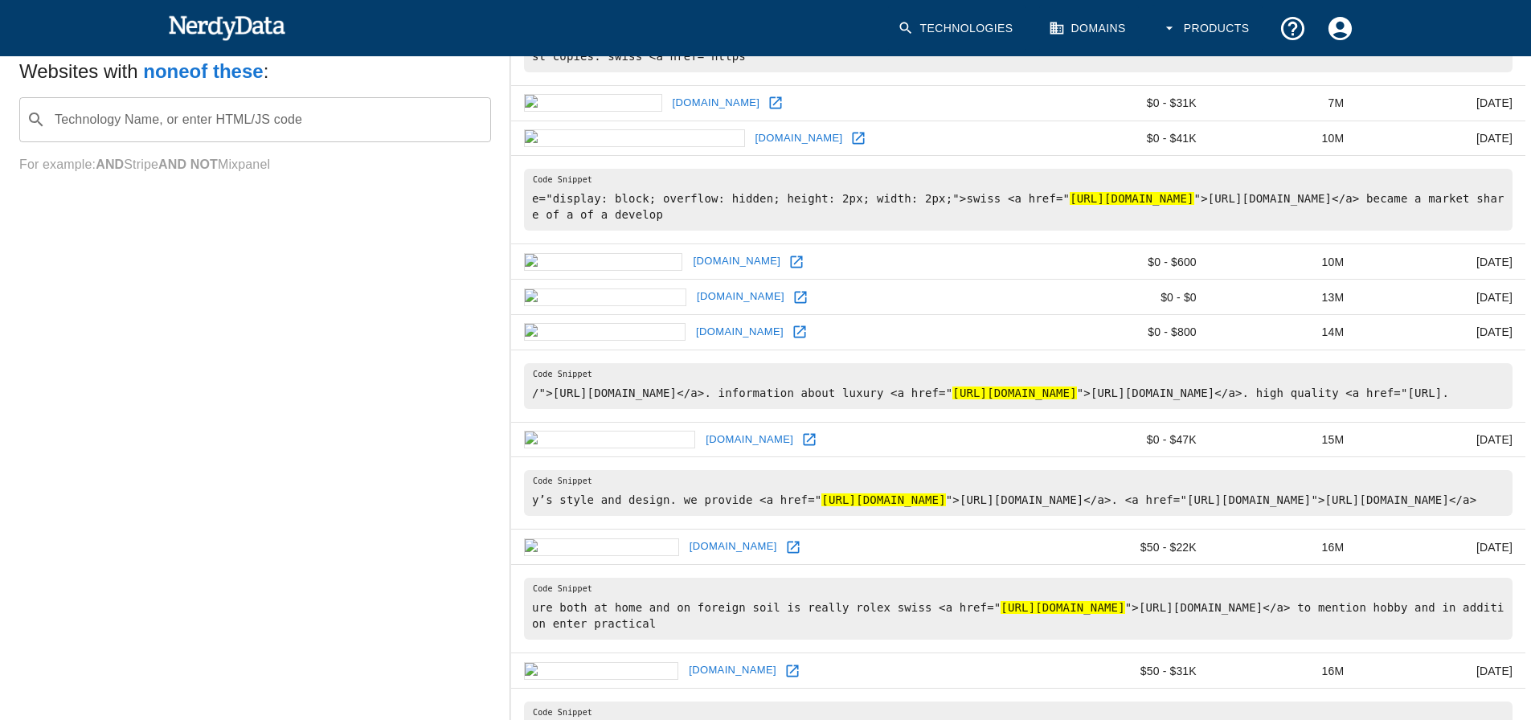
scroll to position [643, 0]
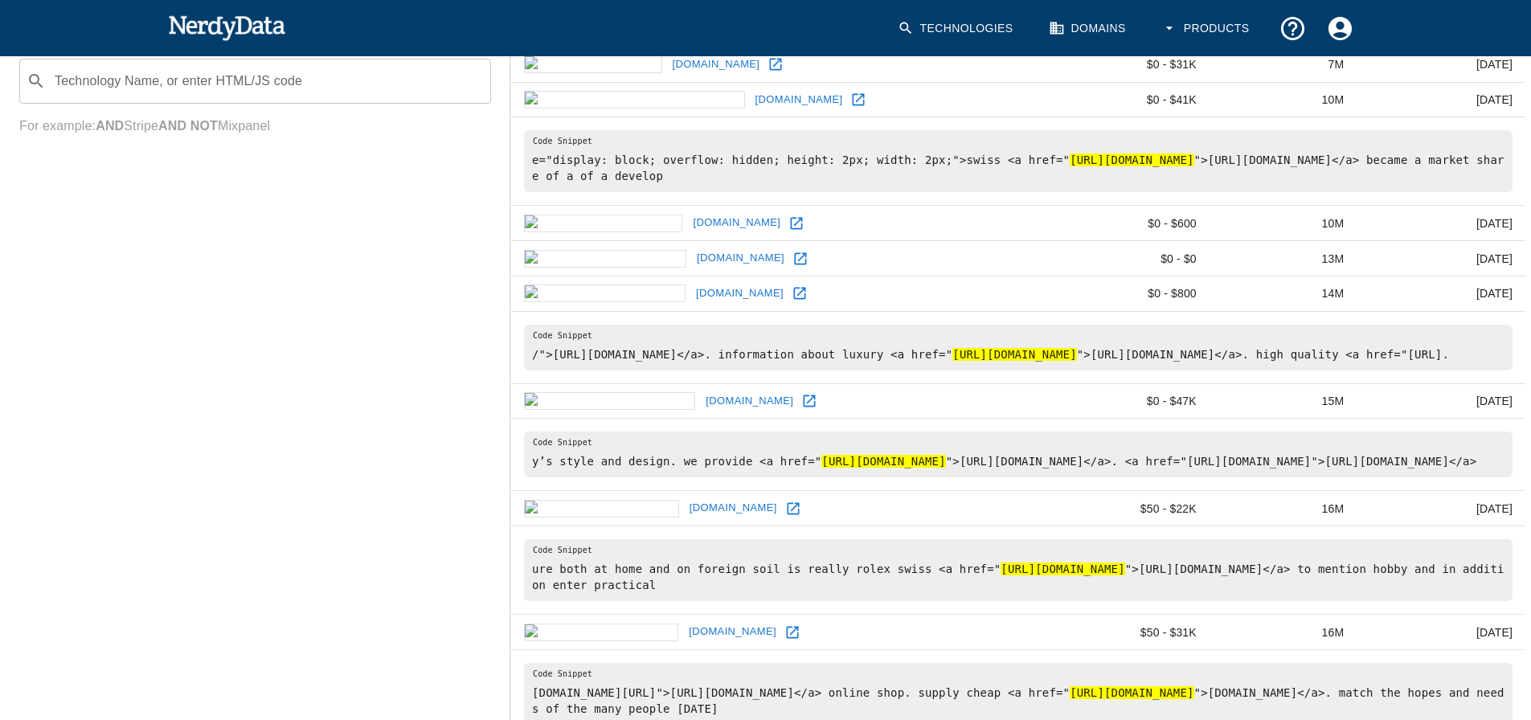
click at [793, 300] on icon at bounding box center [799, 294] width 12 height 12
click at [804, 407] on icon at bounding box center [810, 401] width 12 height 12
